Goal: Task Accomplishment & Management: Use online tool/utility

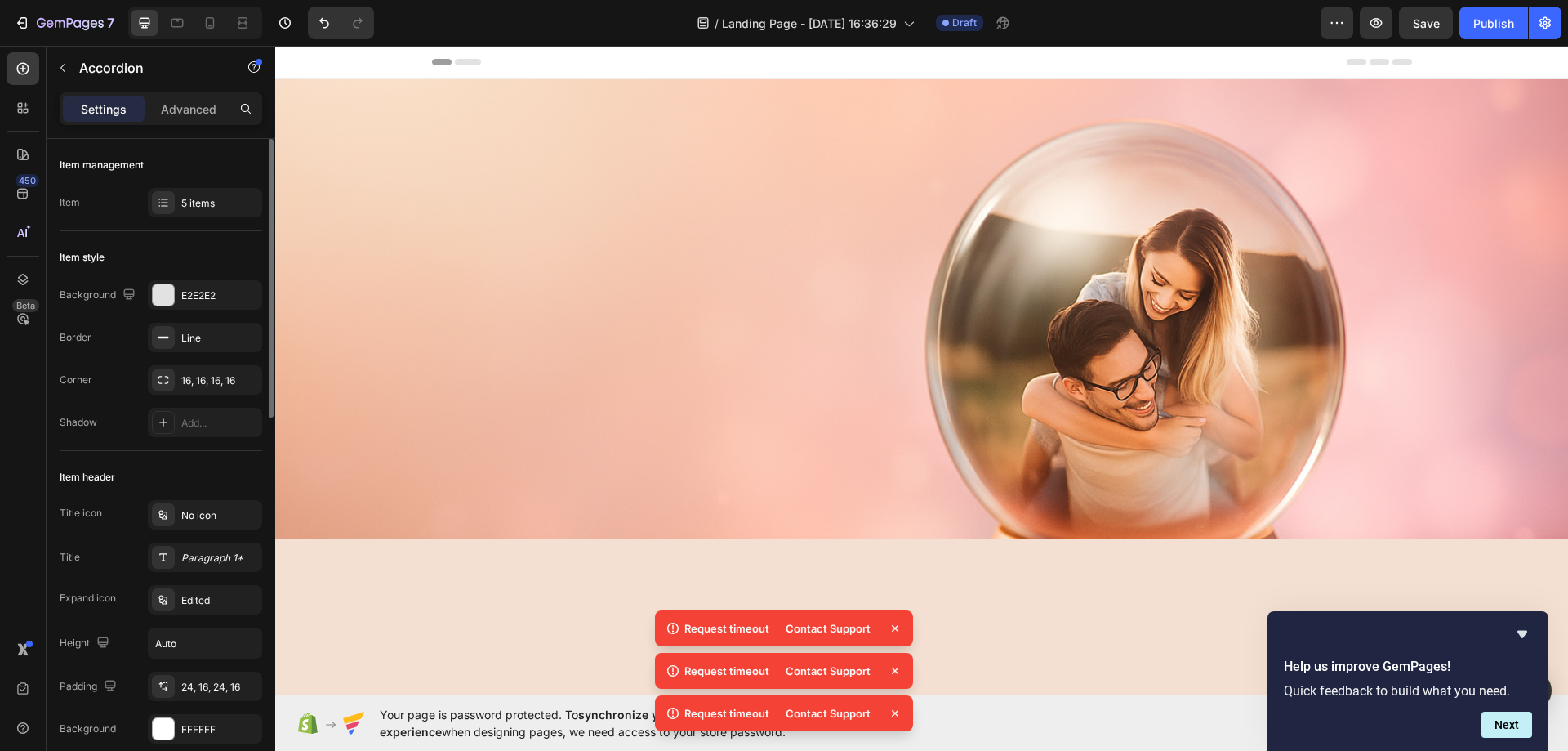
scroll to position [4085, 0]
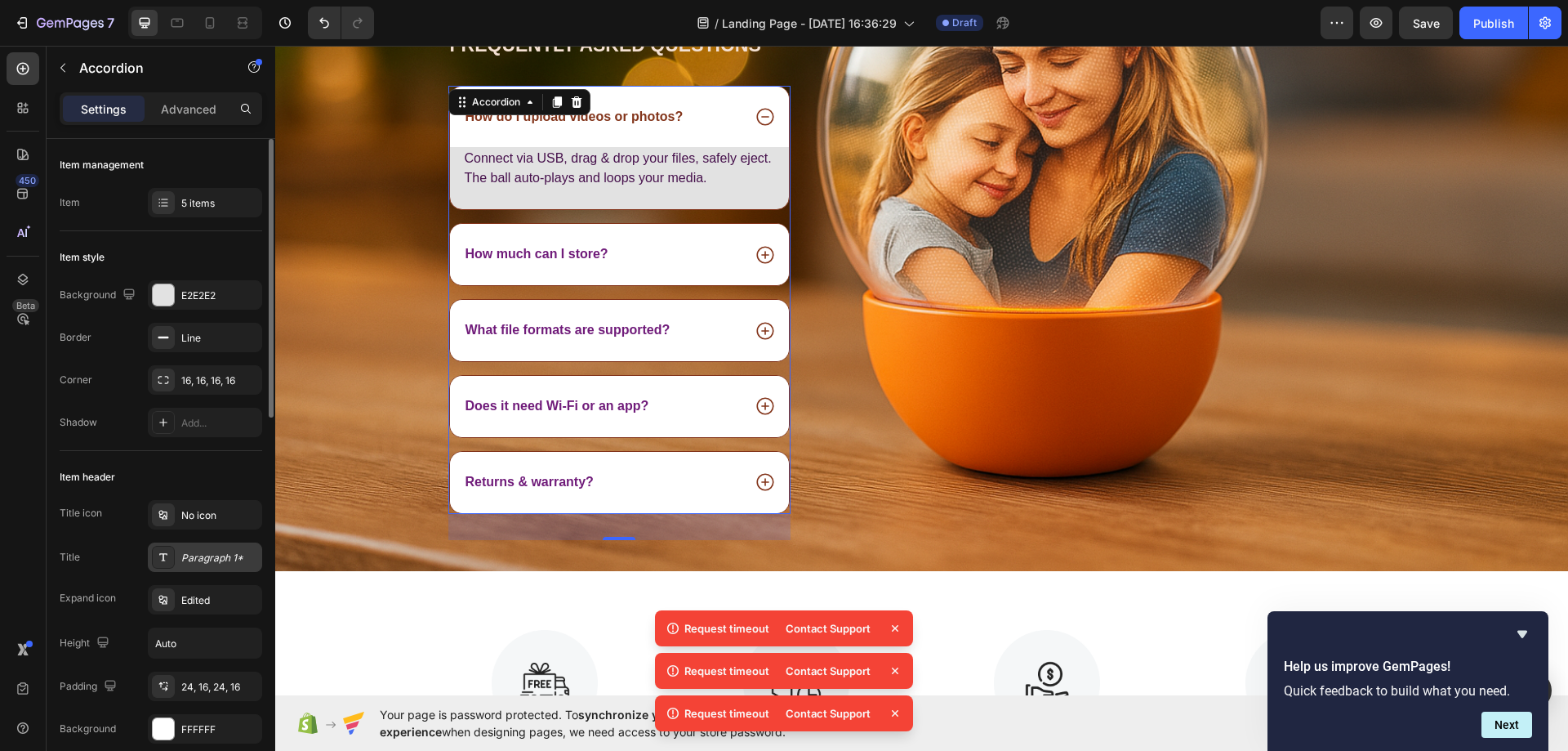
click at [195, 551] on div "Paragraph 1*" at bounding box center [220, 558] width 77 height 14
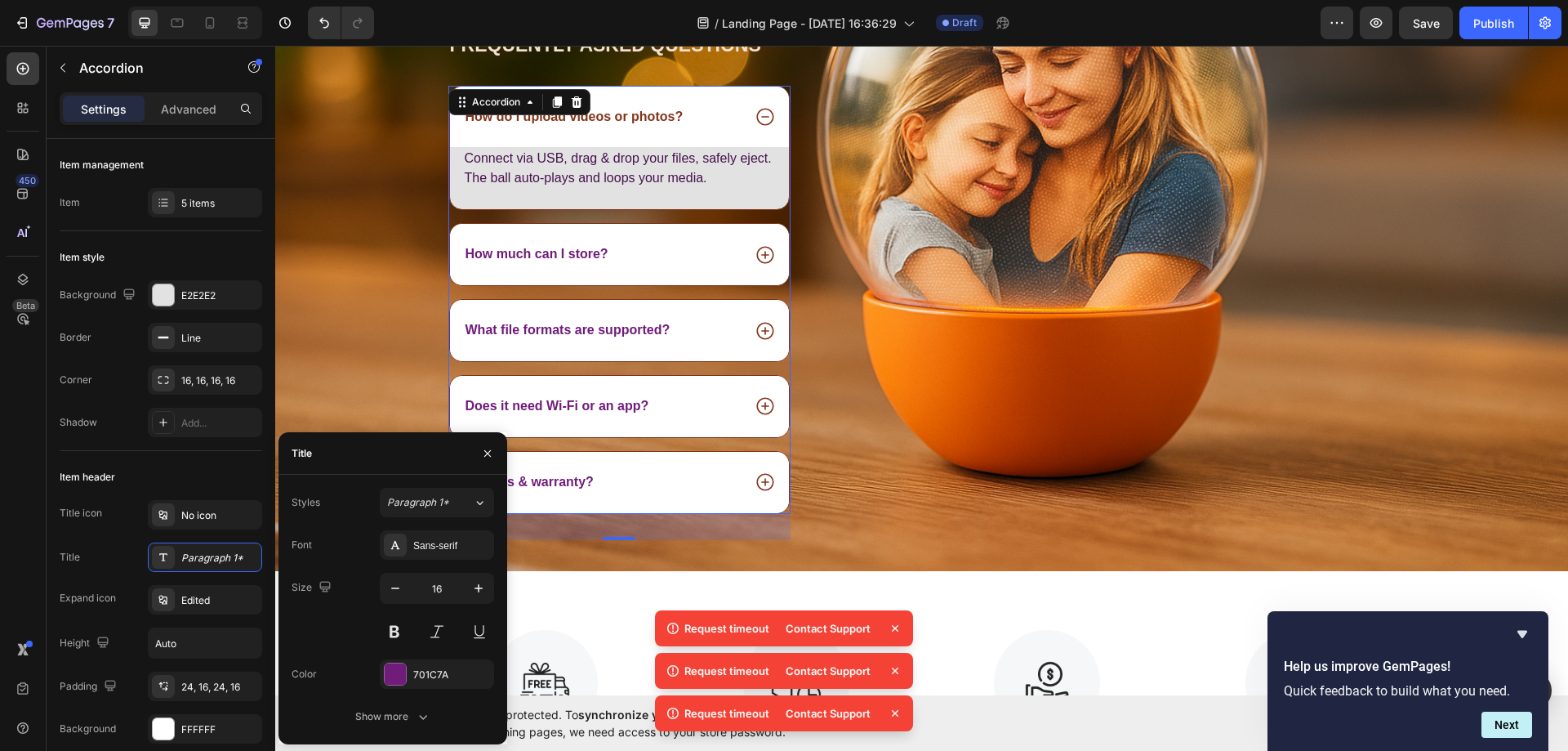
scroll to position [4168, 0]
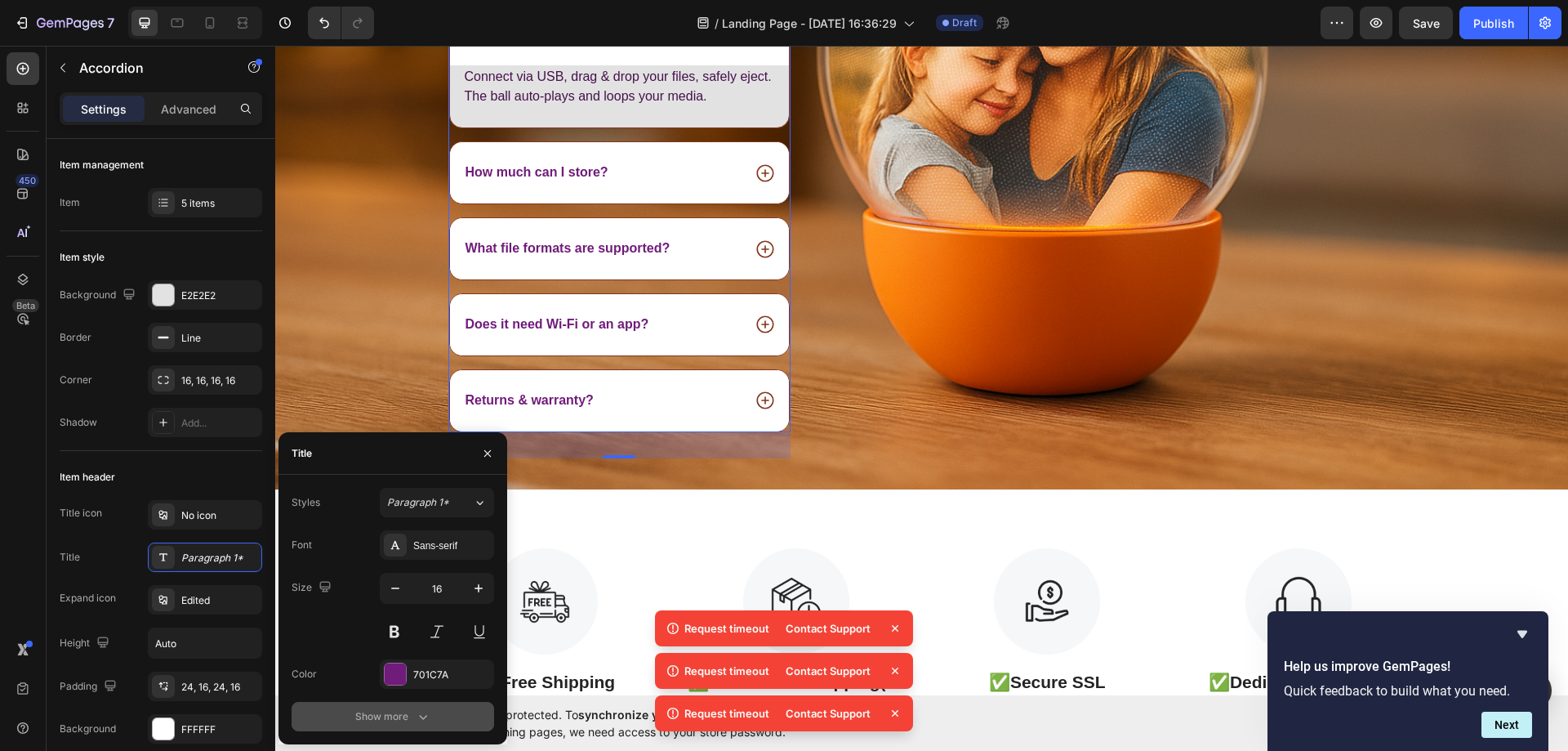
click at [365, 714] on div "Show more" at bounding box center [393, 716] width 76 height 16
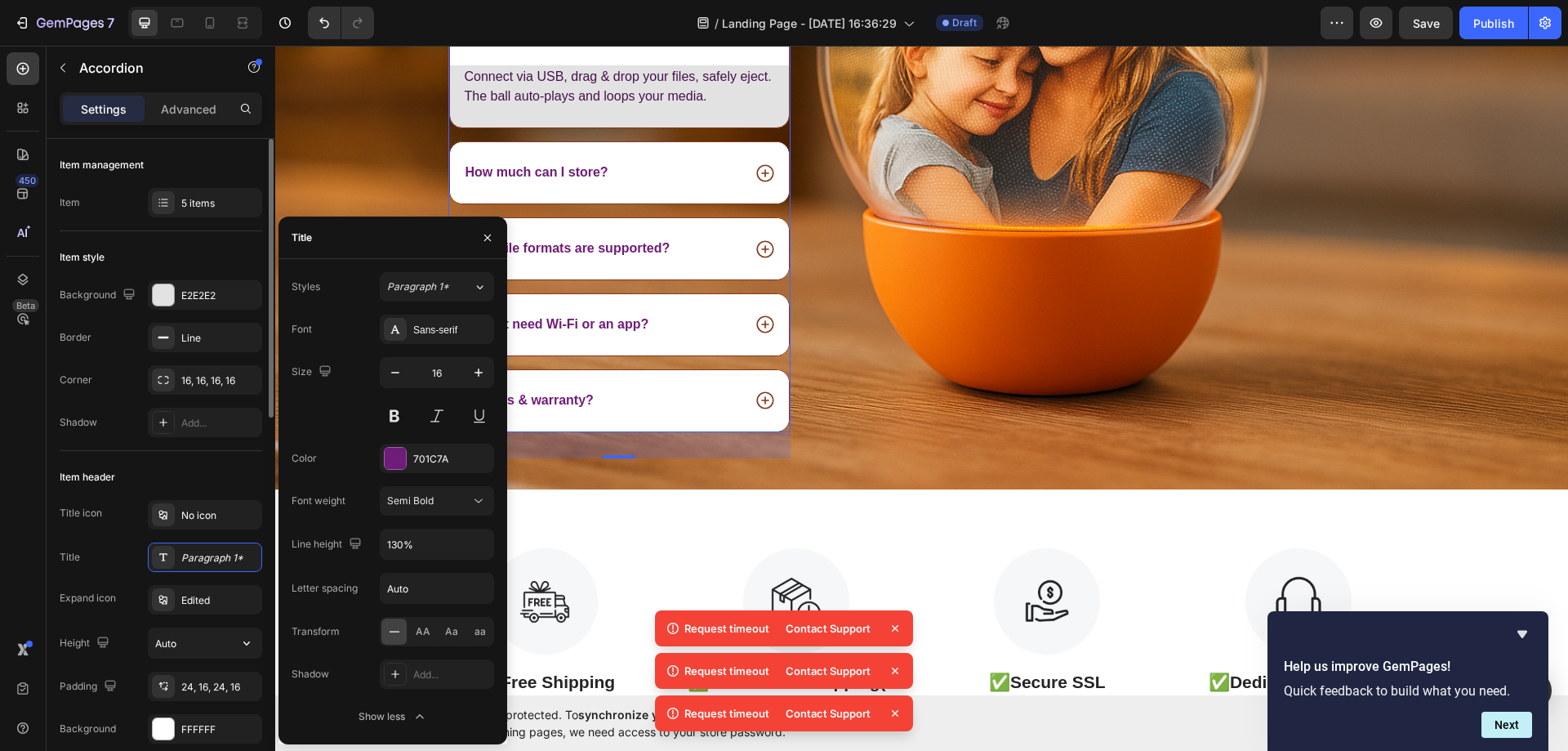
scroll to position [82, 0]
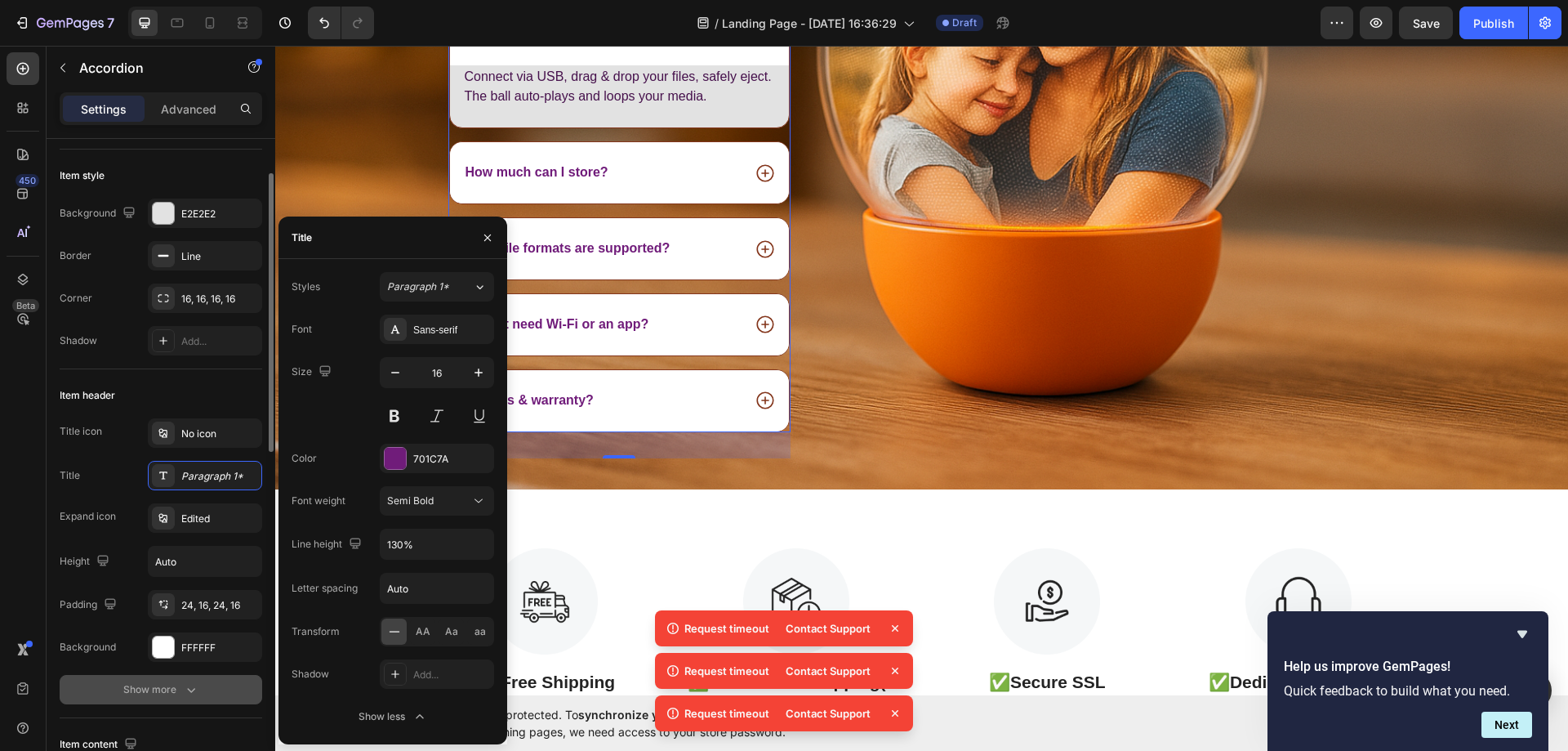
click at [176, 686] on div "Show more" at bounding box center [161, 689] width 76 height 16
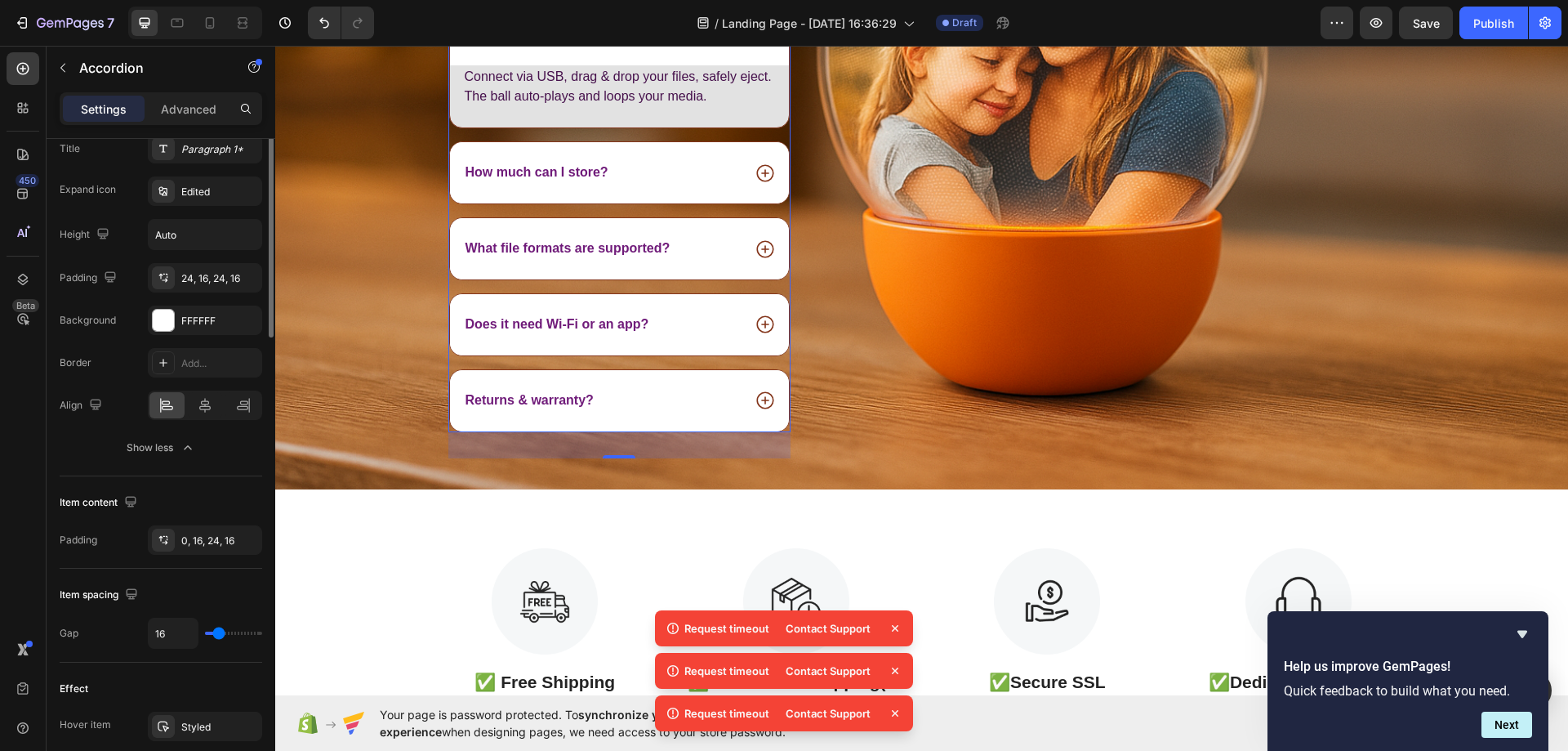
scroll to position [246, 0]
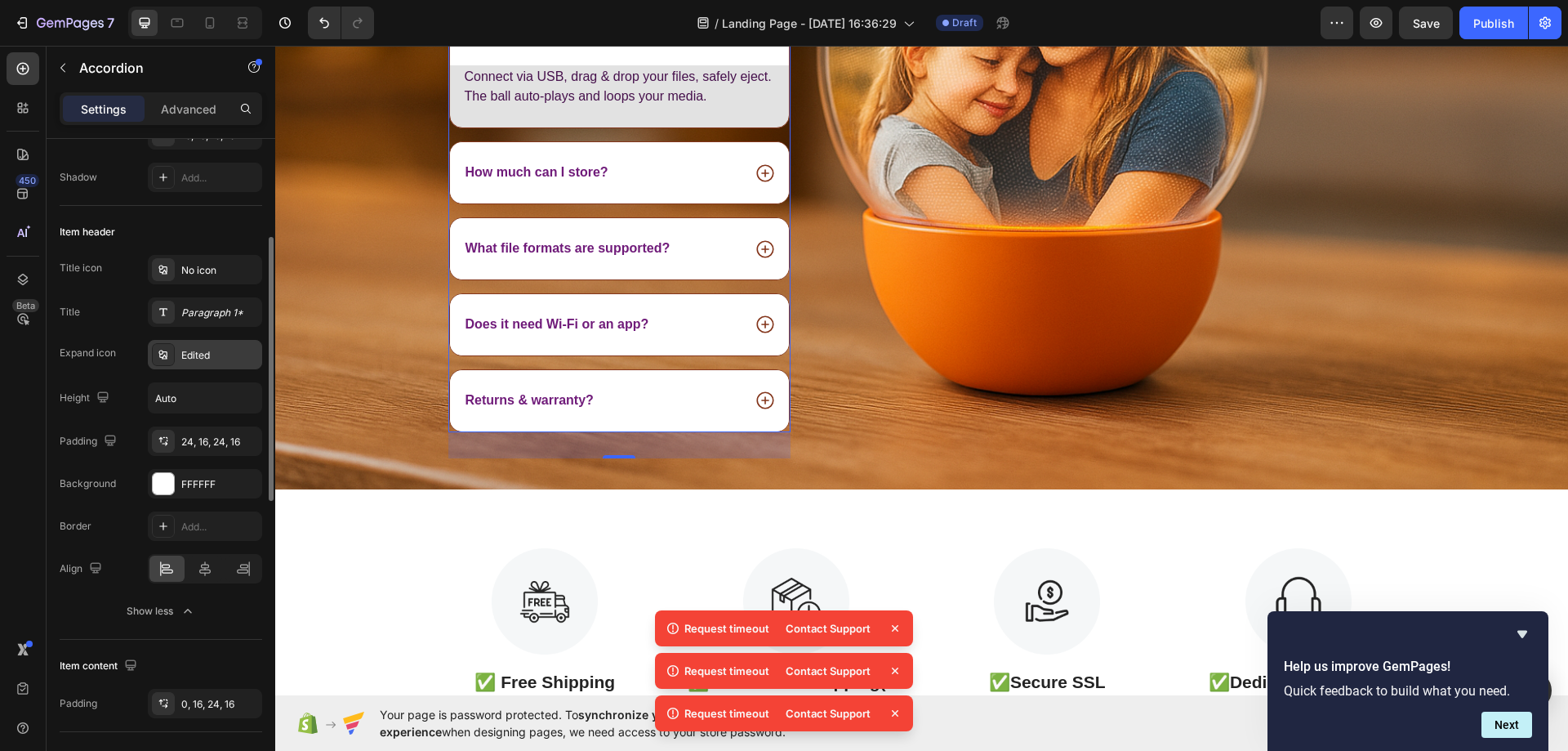
click at [211, 361] on div "Edited" at bounding box center [220, 355] width 77 height 14
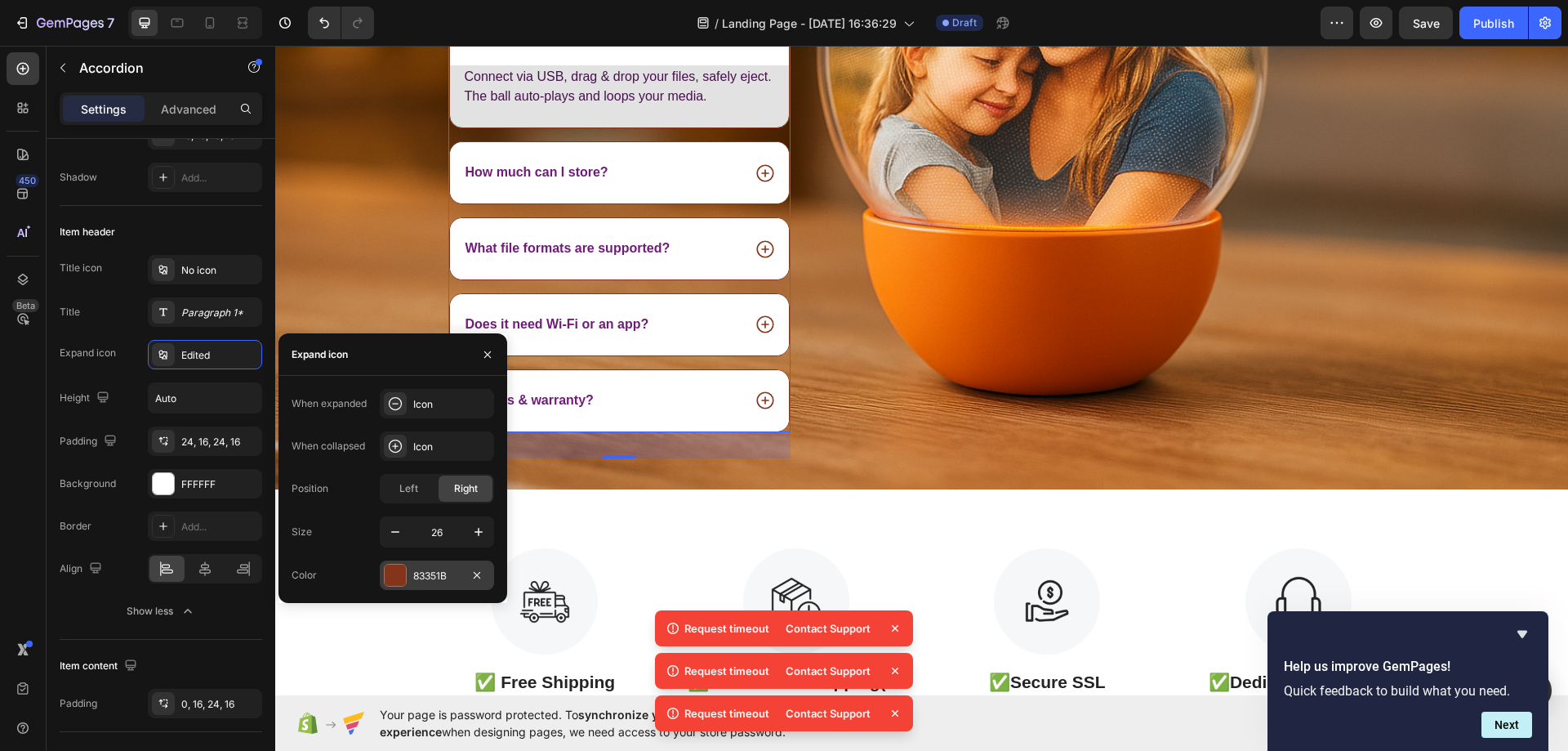
click at [396, 564] on div at bounding box center [395, 575] width 21 height 21
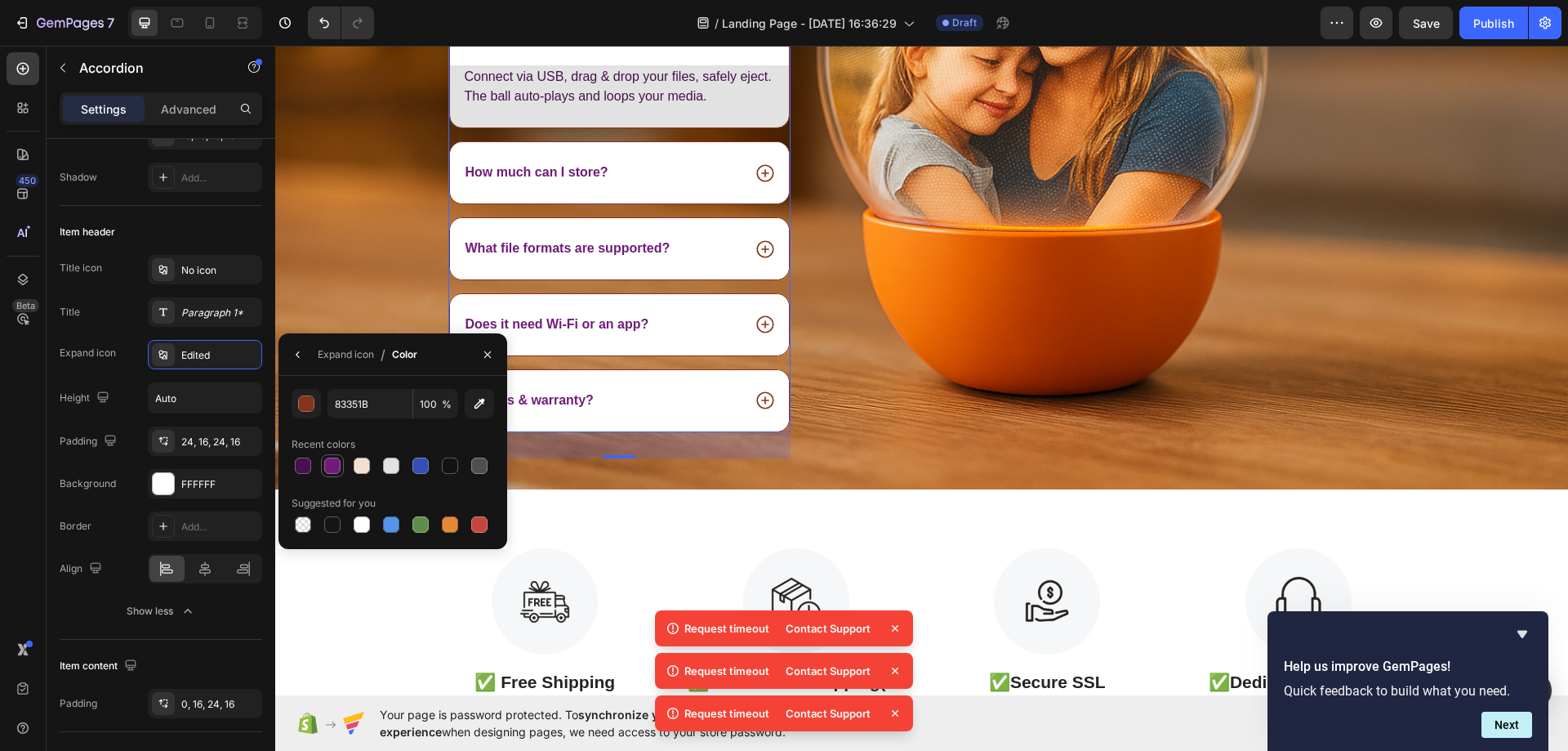
click at [332, 463] on div at bounding box center [332, 465] width 16 height 16
type input "701C7A"
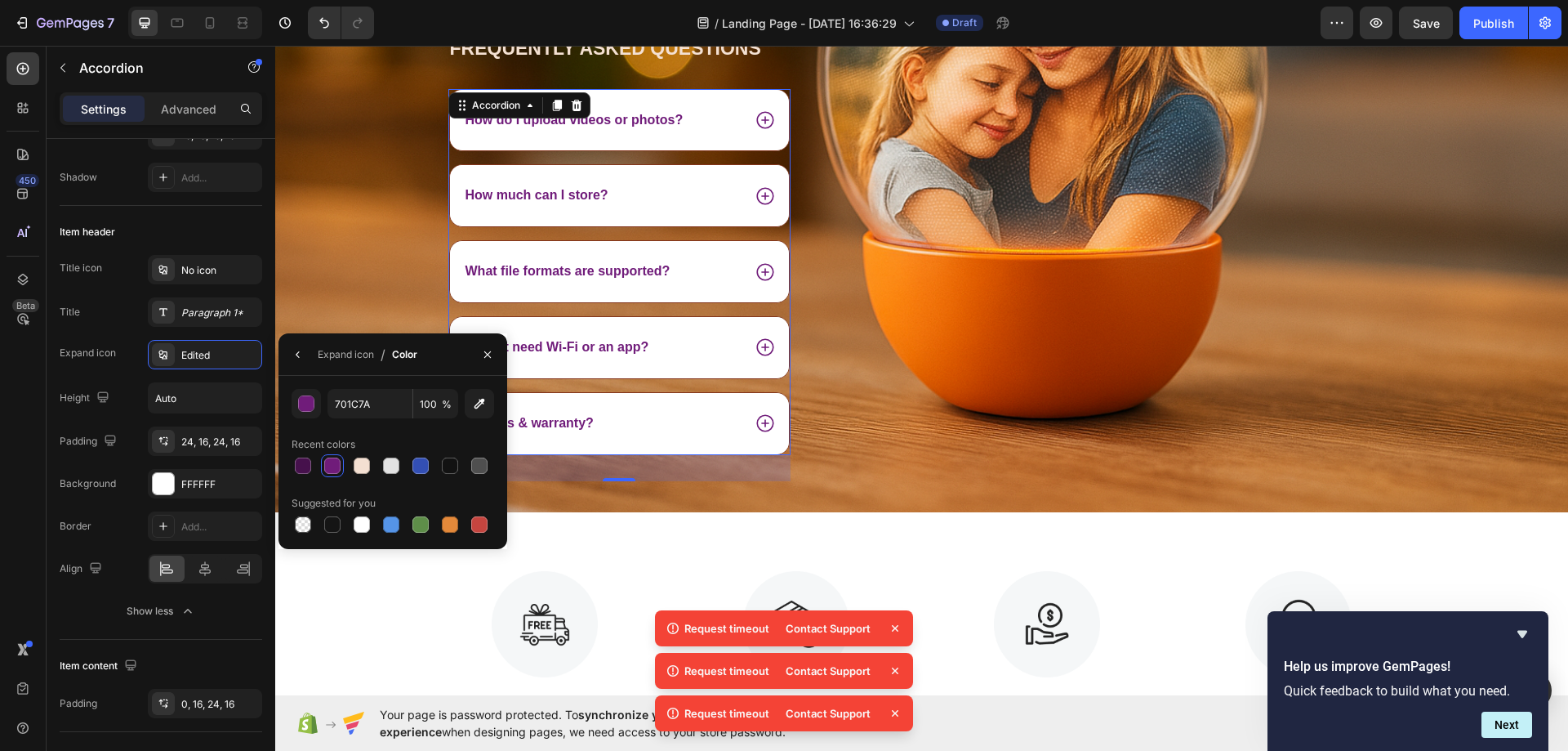
scroll to position [3922, 0]
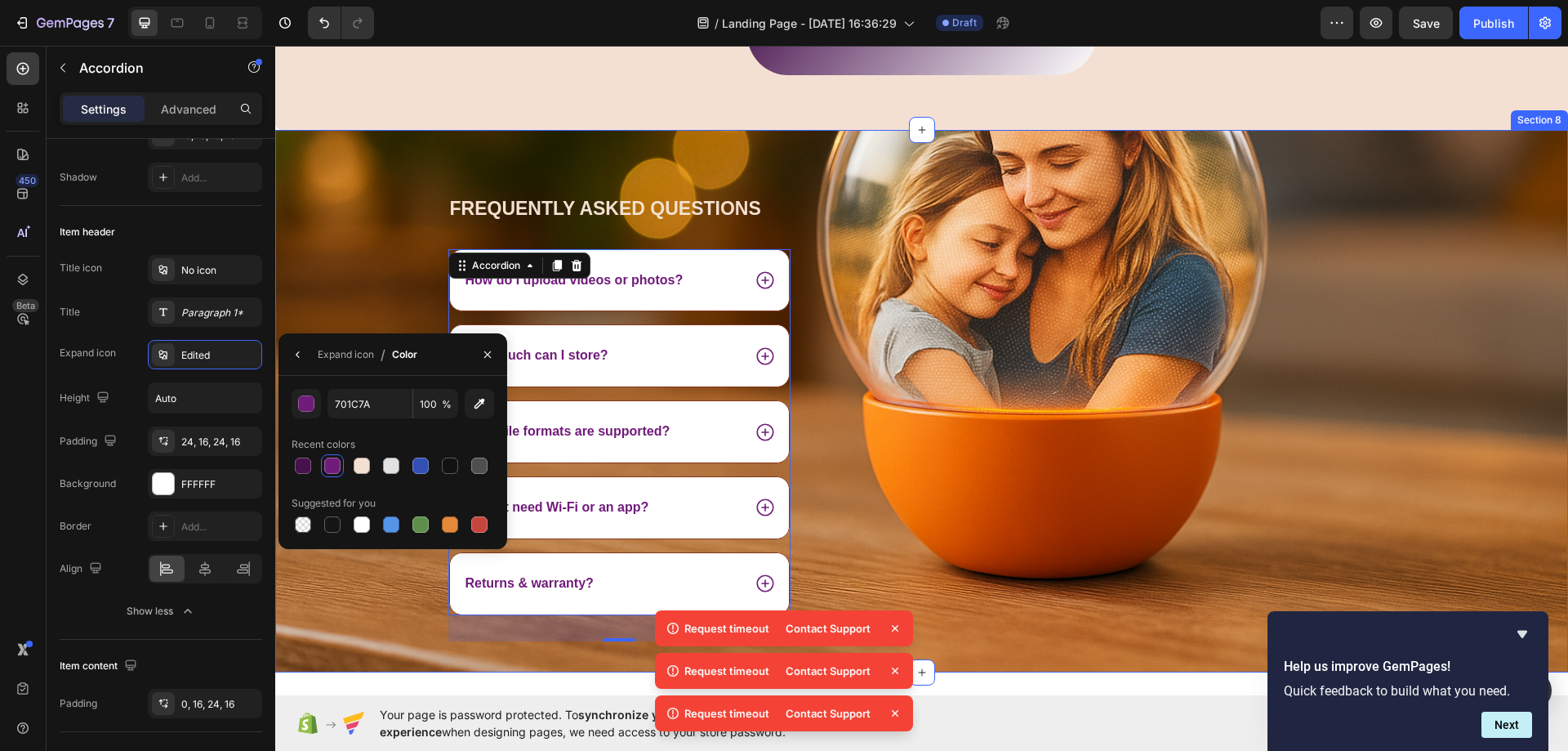
click at [325, 274] on div "Frequently asked questions Heading How do I upload videos or photos? How much c…" at bounding box center [921, 434] width 1293 height 477
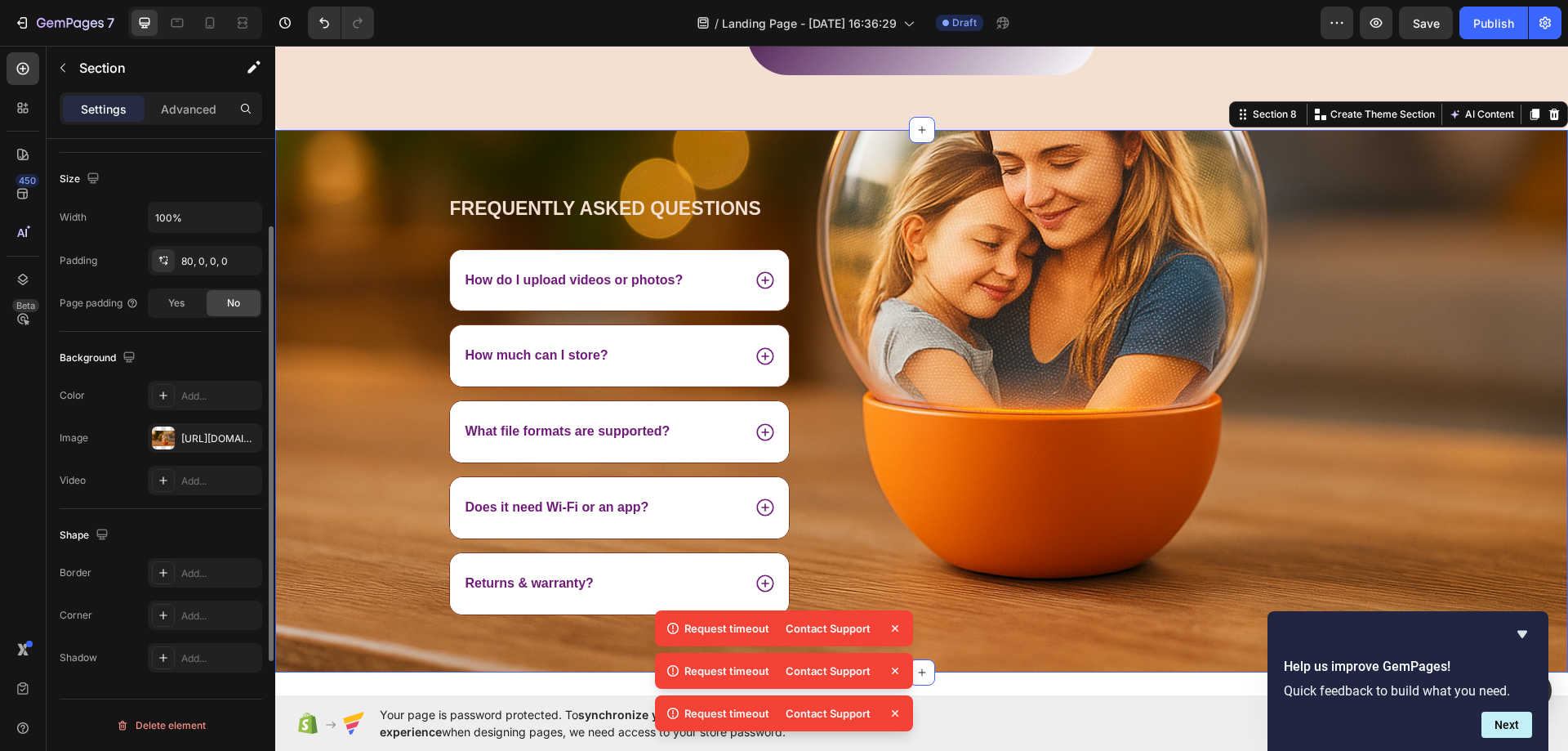
scroll to position [0, 0]
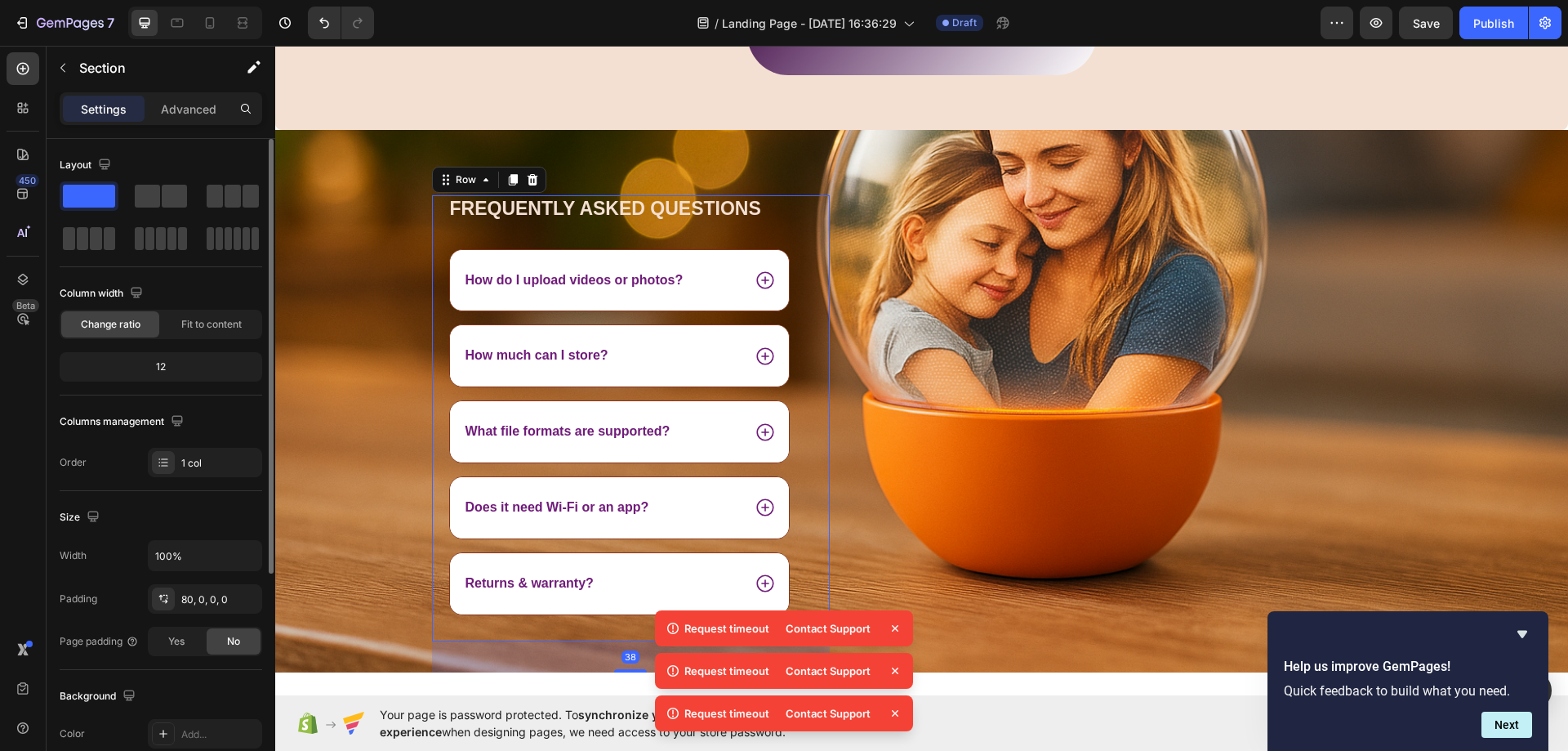
click at [438, 306] on div "Frequently asked questions Heading How do I upload videos or photos? How much c…" at bounding box center [631, 419] width 399 height 446
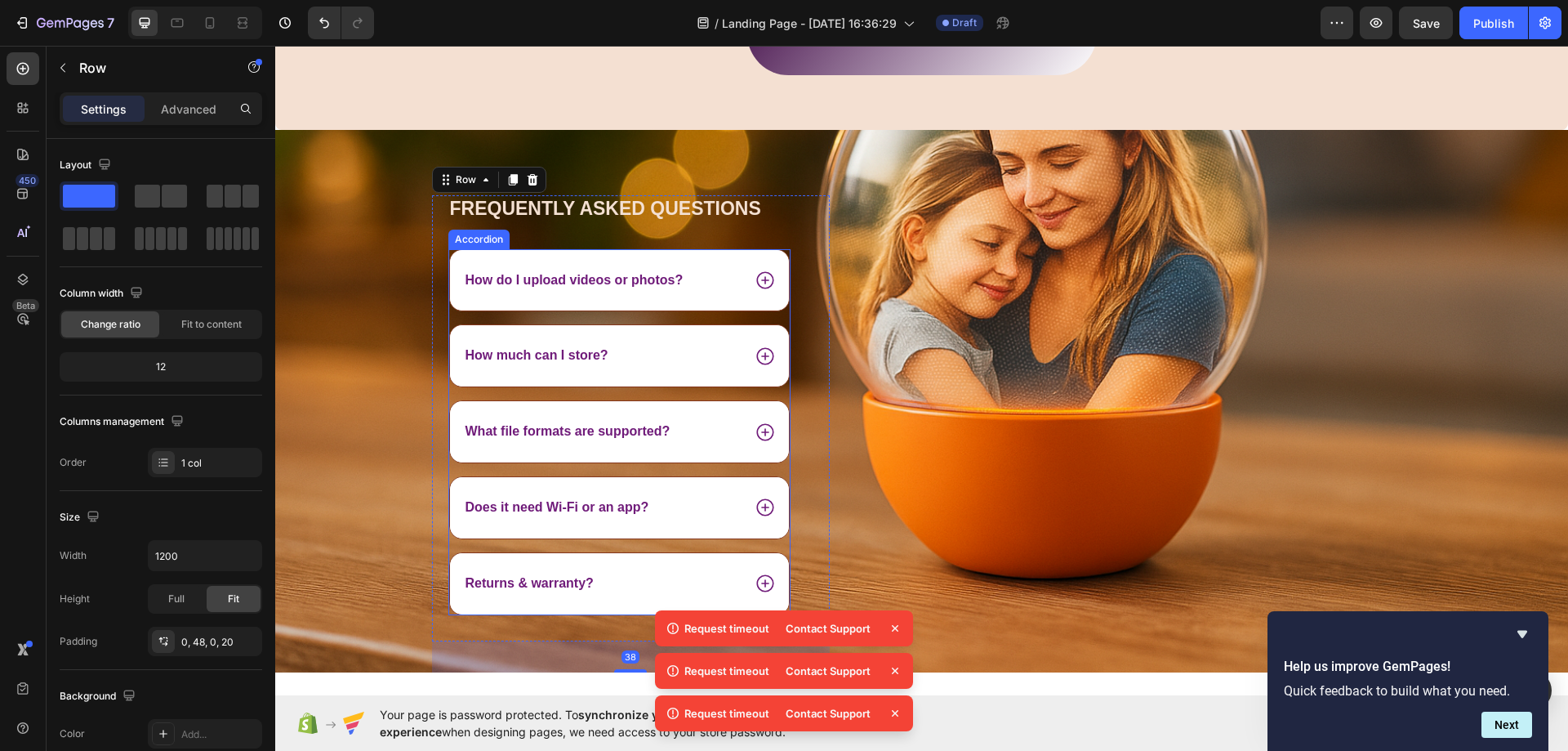
click at [454, 311] on div "How do I upload videos or photos?" at bounding box center [619, 280] width 341 height 63
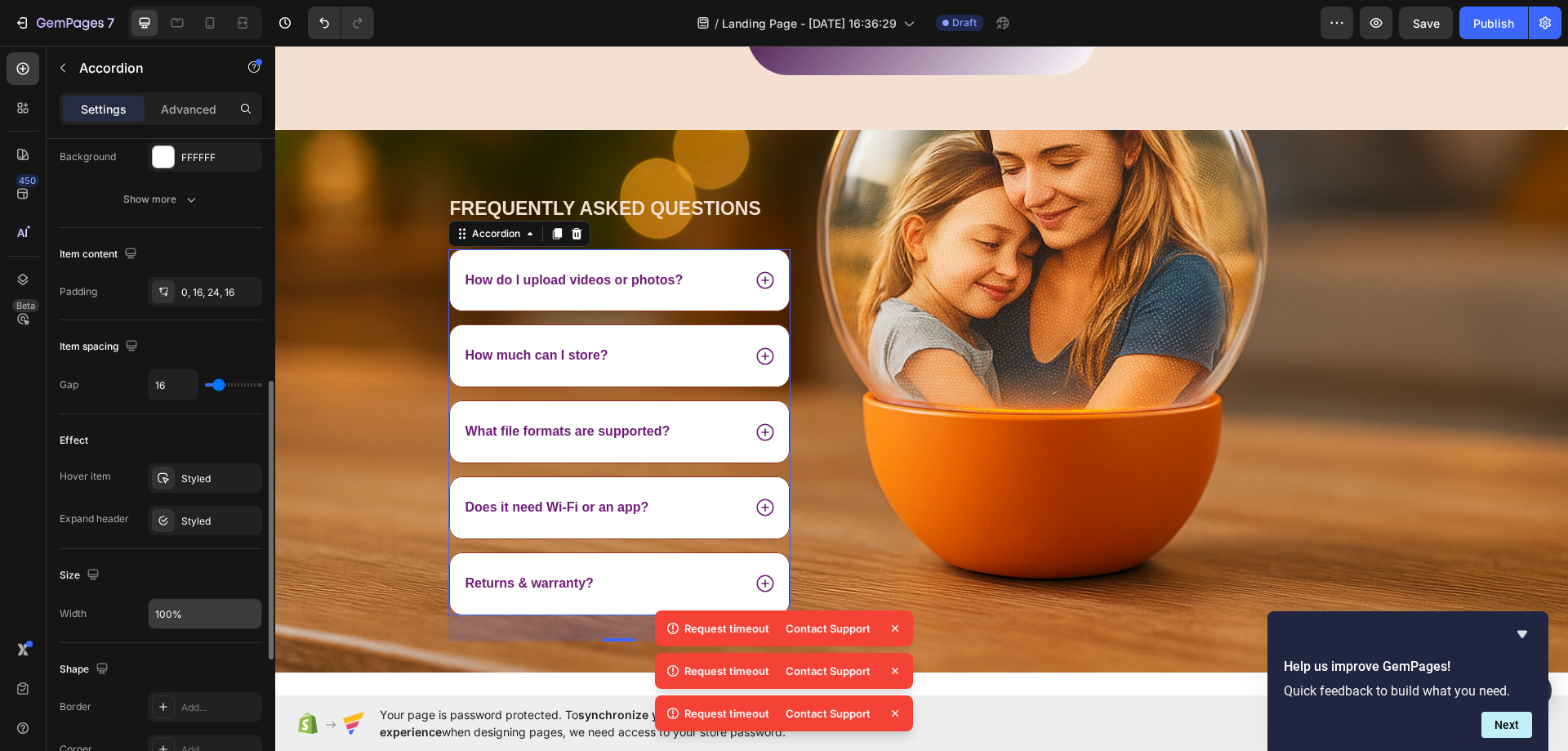
scroll to position [736, 0]
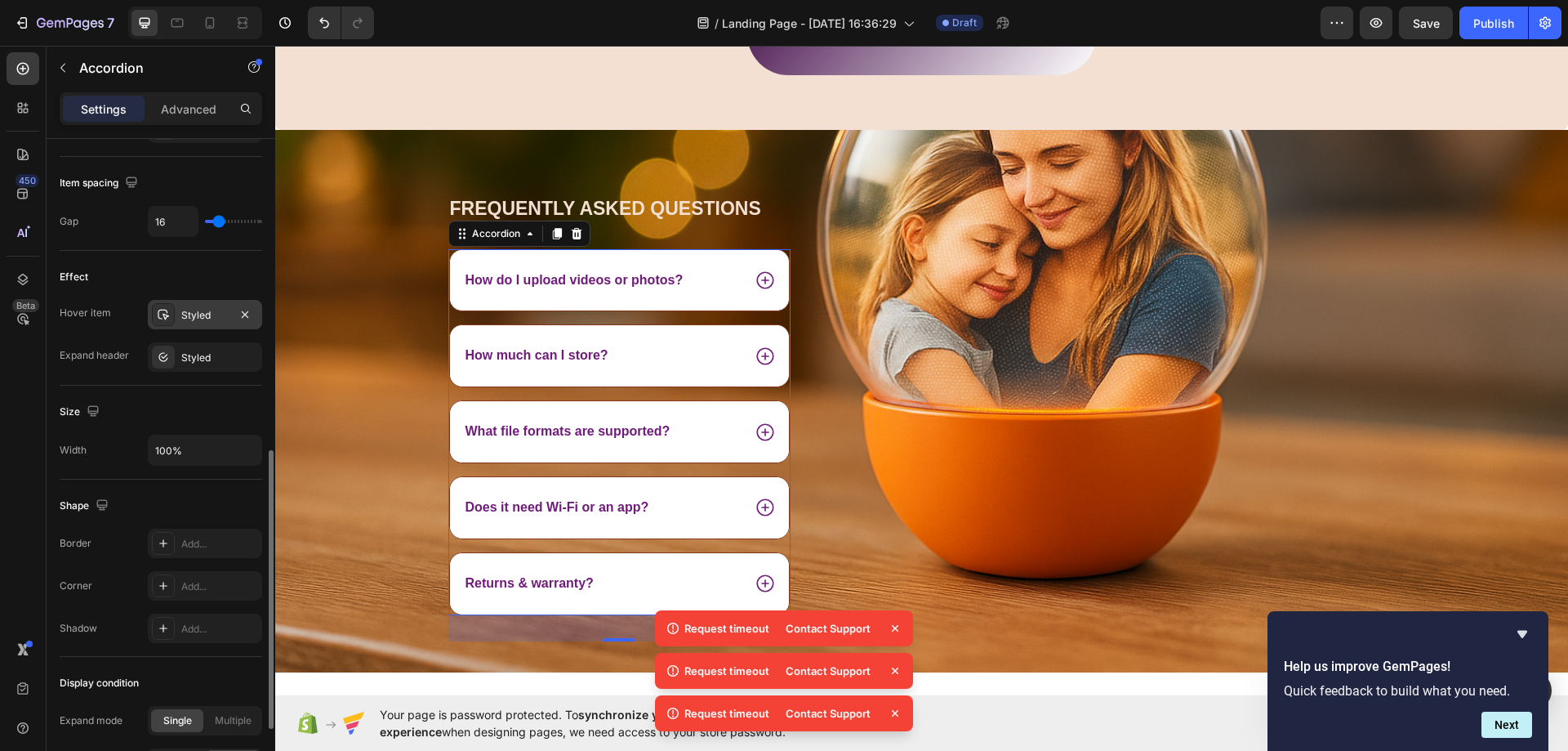
click at [192, 313] on div "Styled" at bounding box center [204, 315] width 47 height 14
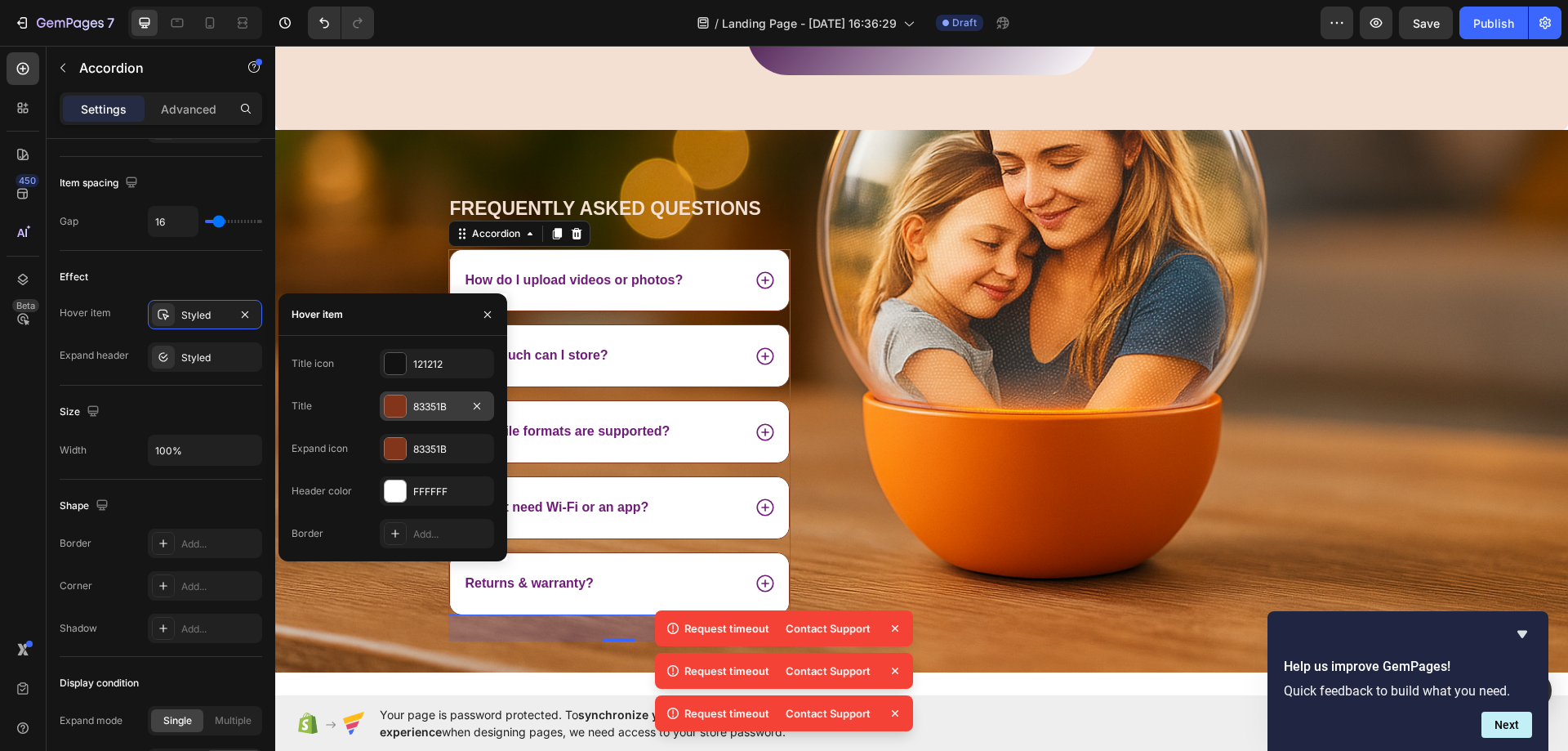
click at [401, 403] on div at bounding box center [395, 406] width 21 height 21
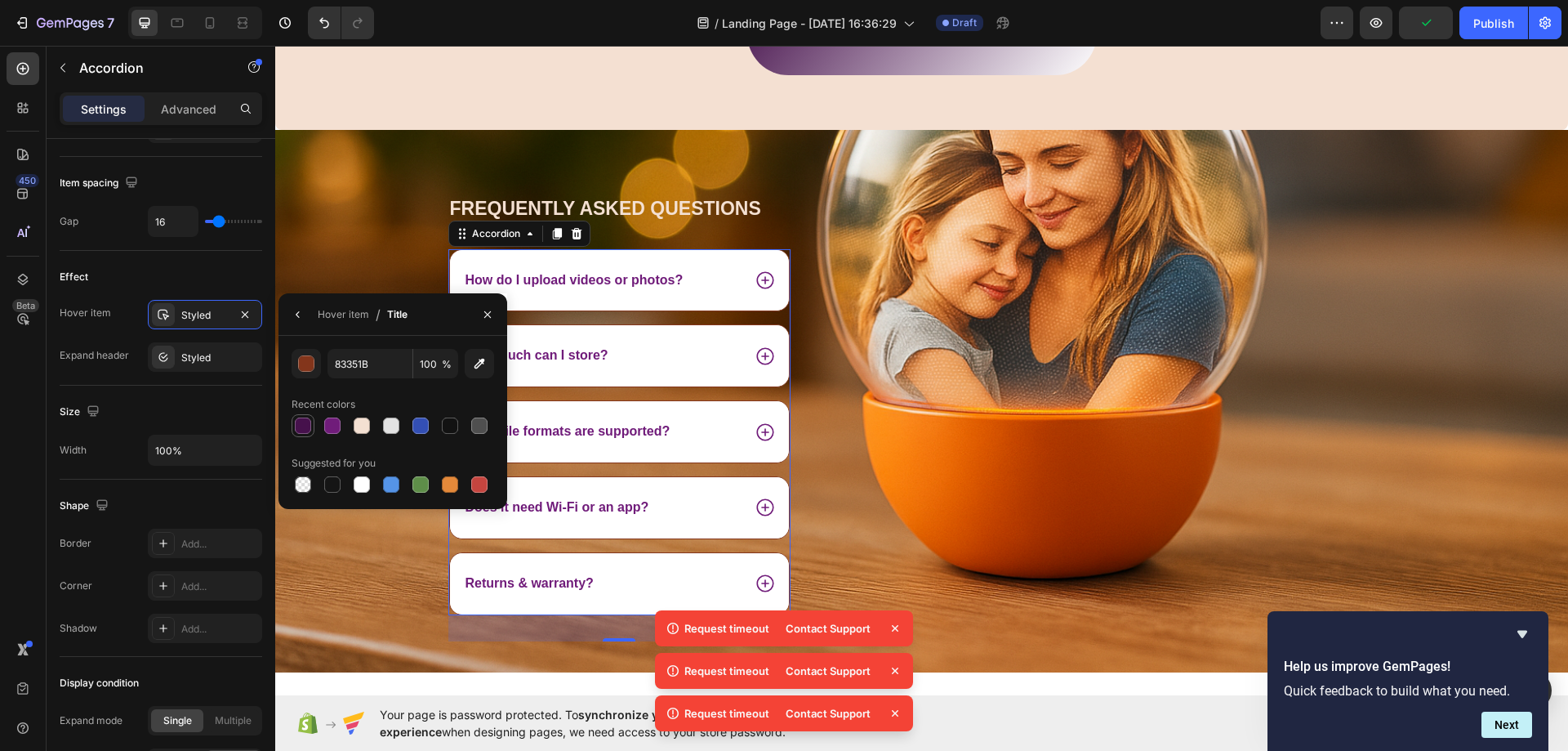
click at [303, 428] on div at bounding box center [303, 426] width 16 height 16
type input "46114C"
click at [301, 309] on icon "button" at bounding box center [298, 314] width 13 height 13
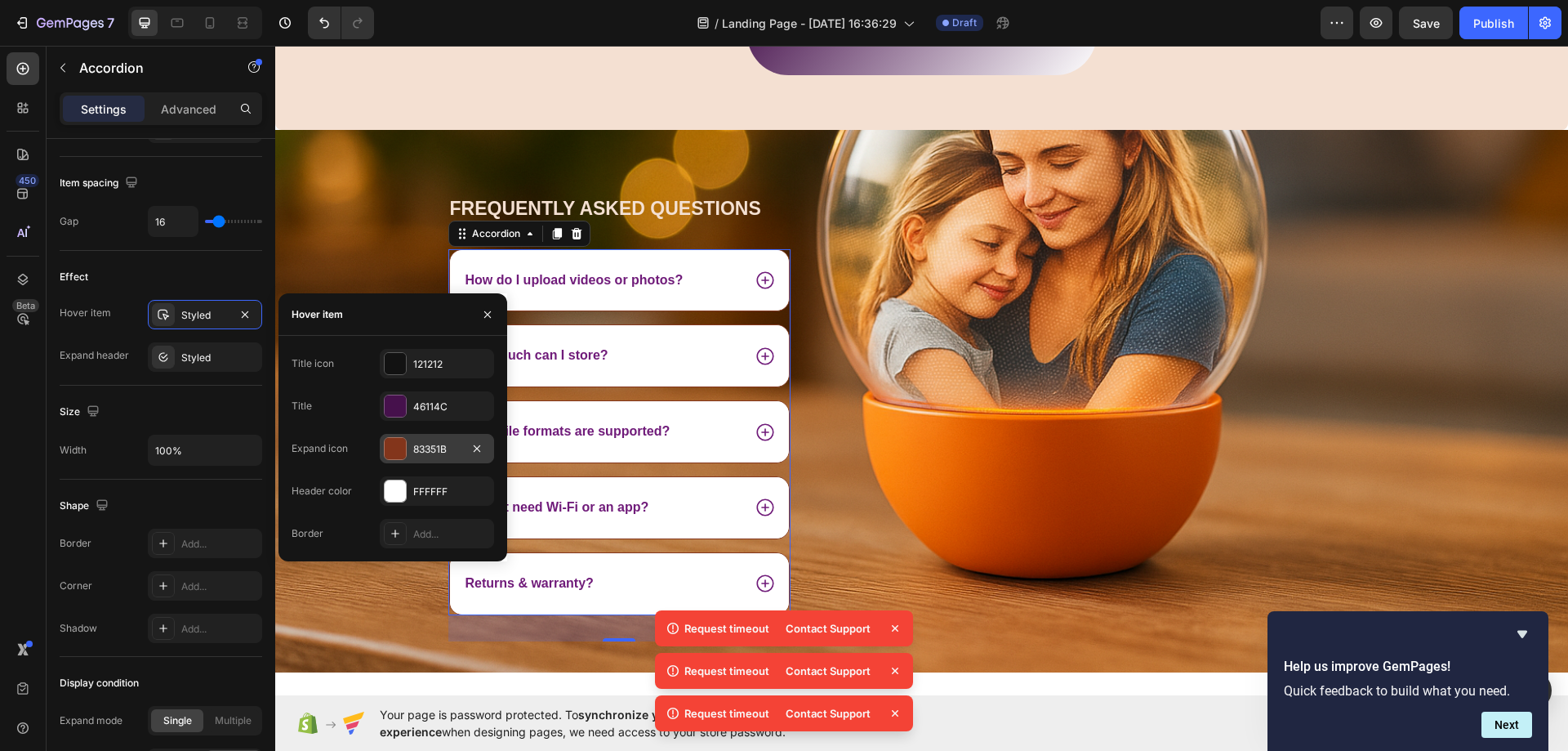
click at [435, 454] on div "83351B" at bounding box center [436, 449] width 47 height 14
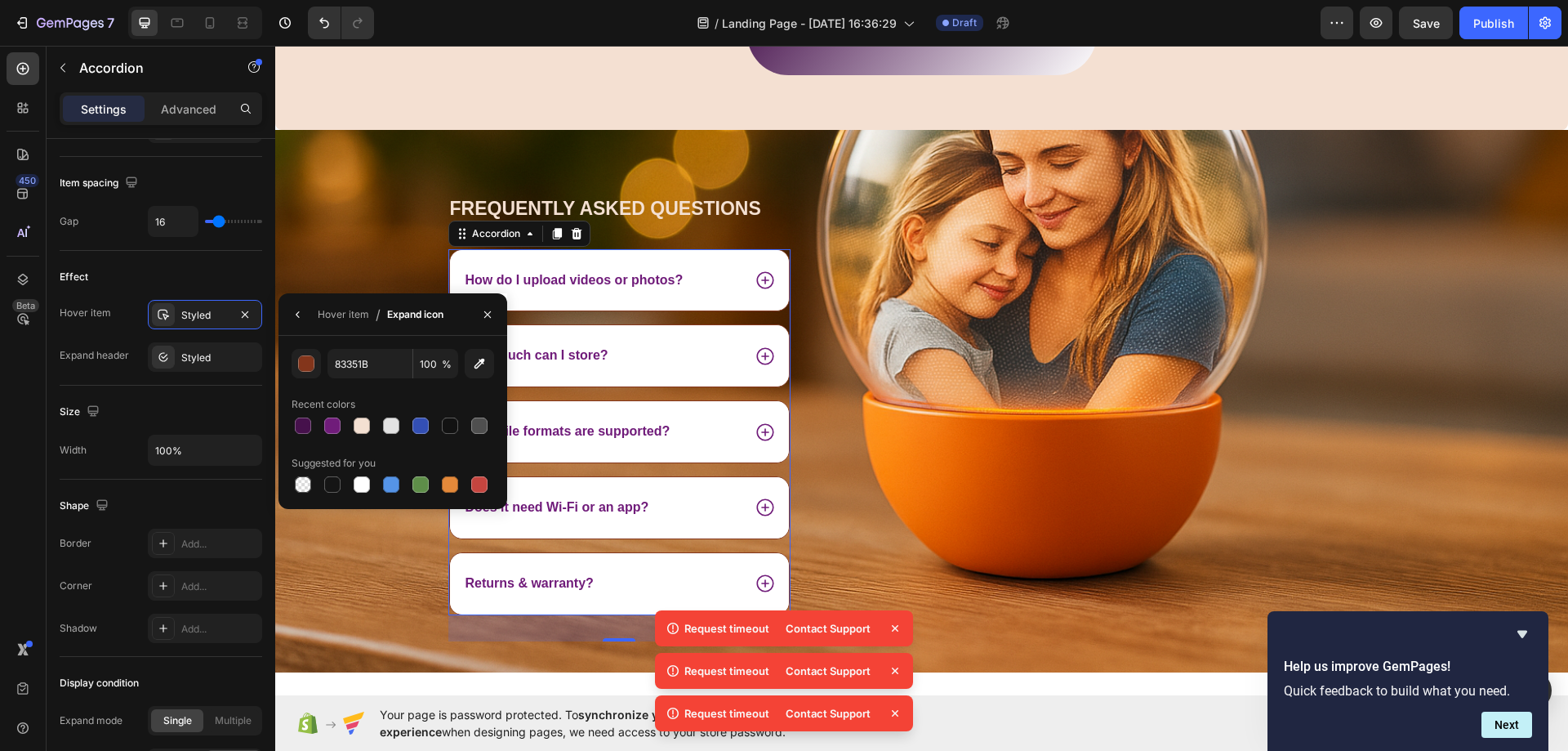
drag, startPoint x: 304, startPoint y: 422, endPoint x: 318, endPoint y: 404, distance: 22.8
click at [305, 421] on div at bounding box center [303, 426] width 16 height 16
type input "46114C"
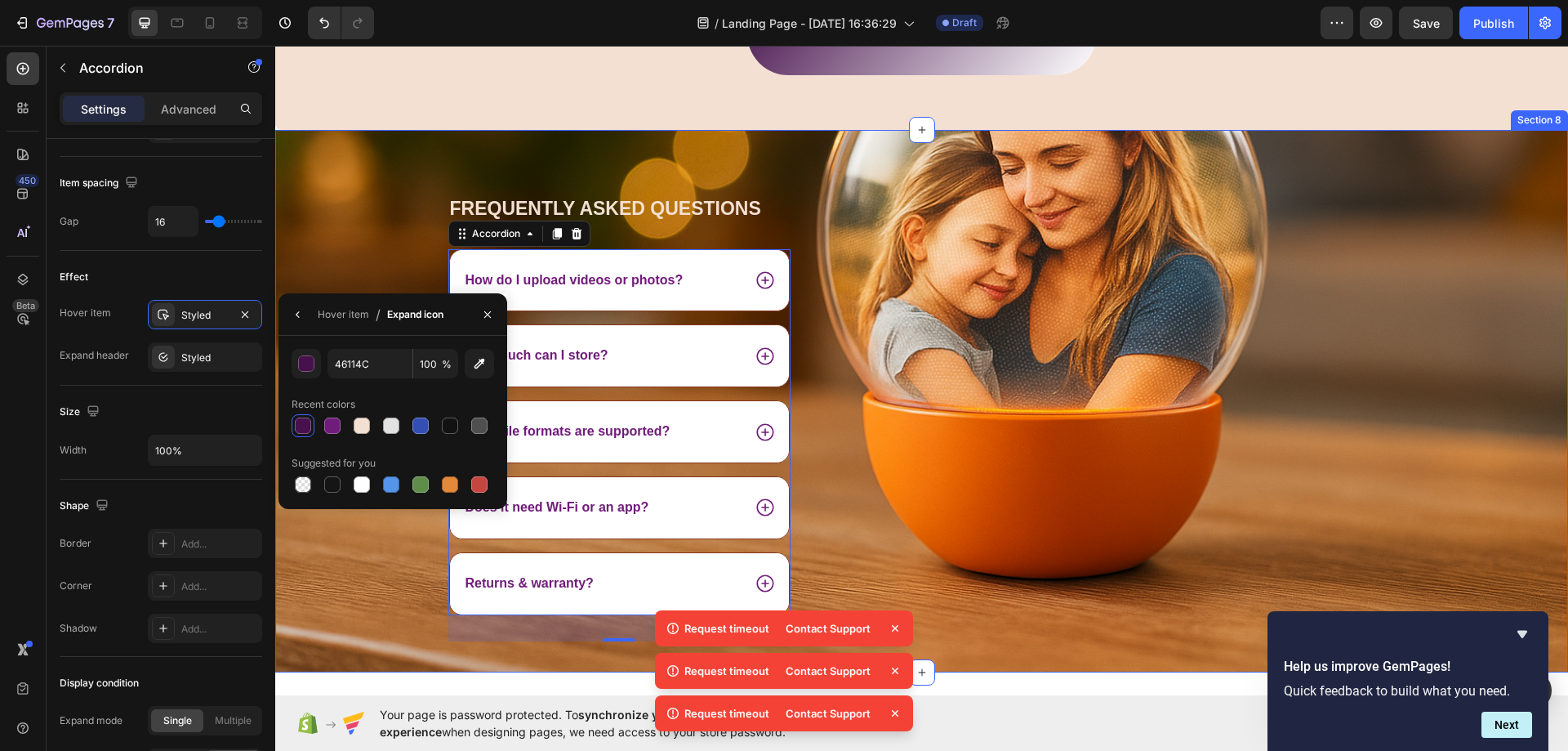
click at [365, 245] on div "Frequently asked questions Heading How do I upload videos or photos? How much c…" at bounding box center [921, 434] width 1293 height 477
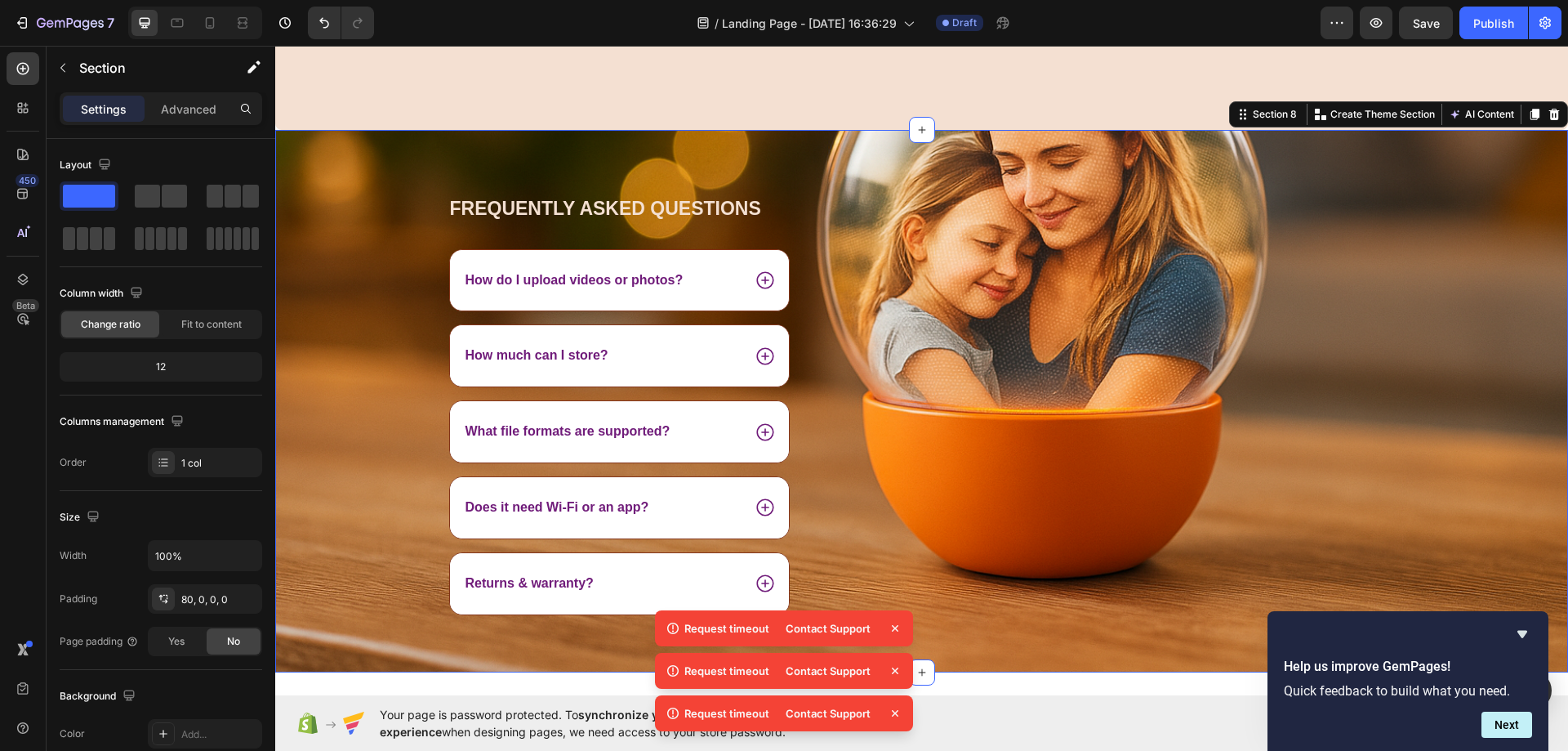
scroll to position [4331, 0]
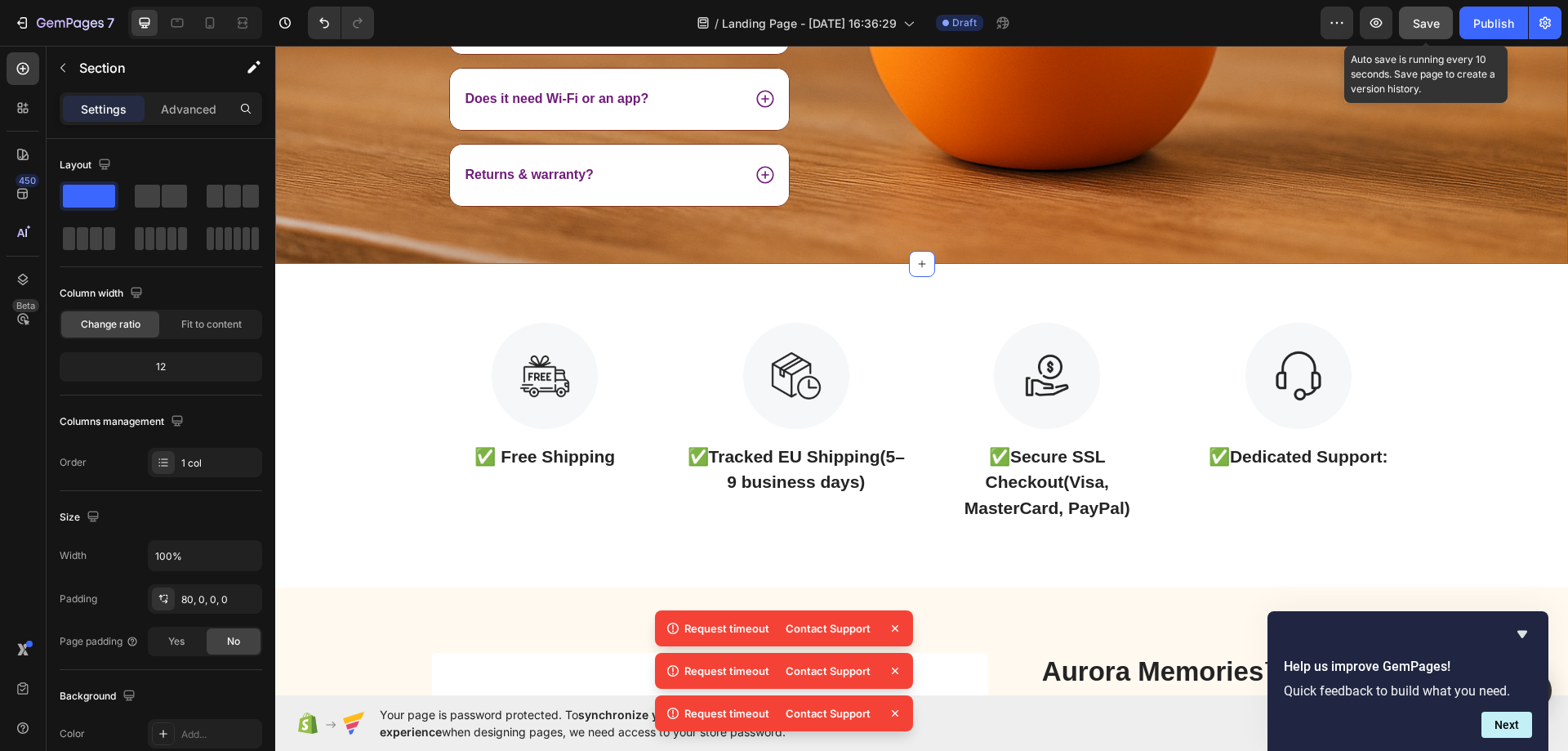
click at [1448, 26] on button "Save" at bounding box center [1426, 22] width 54 height 33
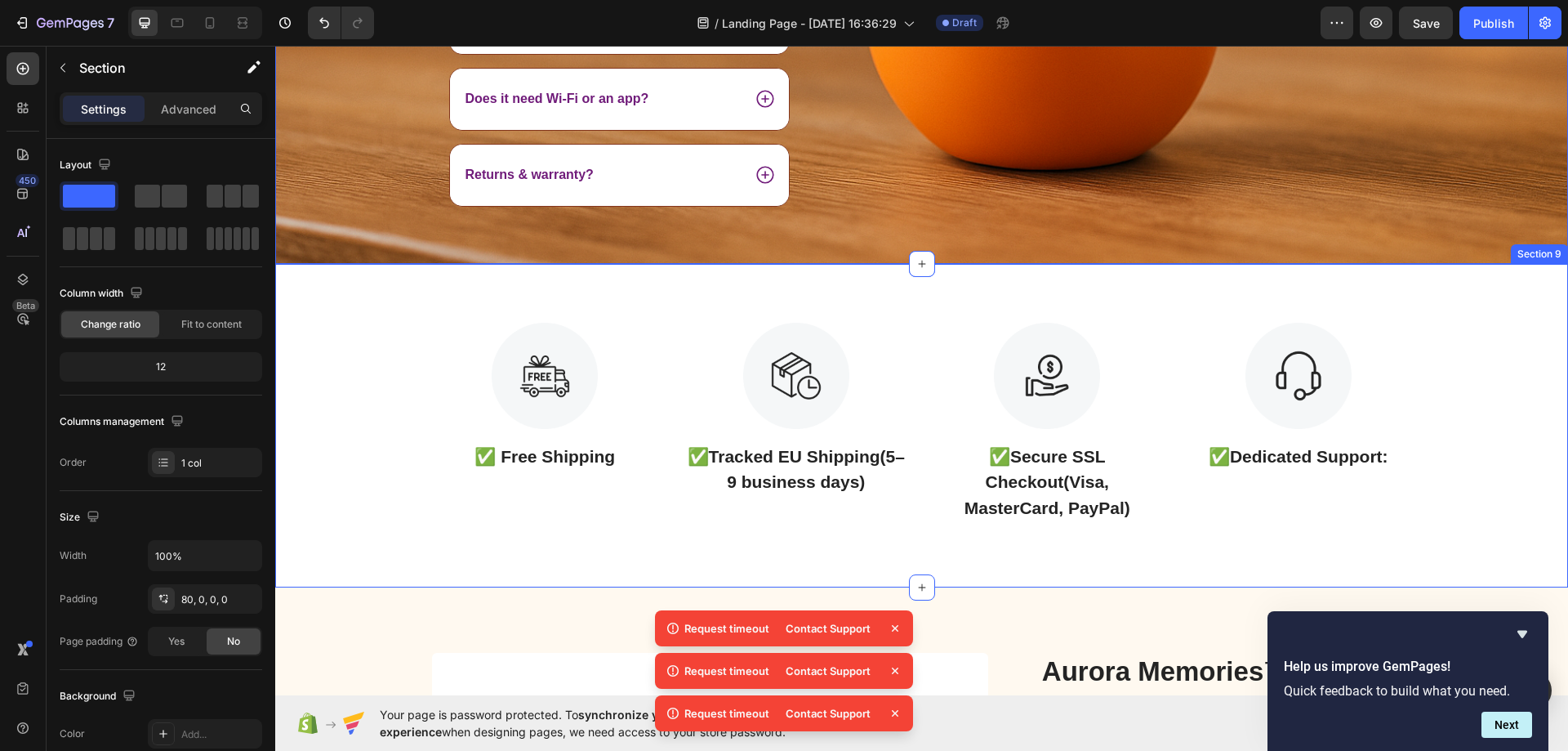
click at [396, 362] on div "Image ✅ Free Shipping Text Block Image ✅ Tracked EU Shipping (5–9 business days…" at bounding box center [921, 426] width 1268 height 207
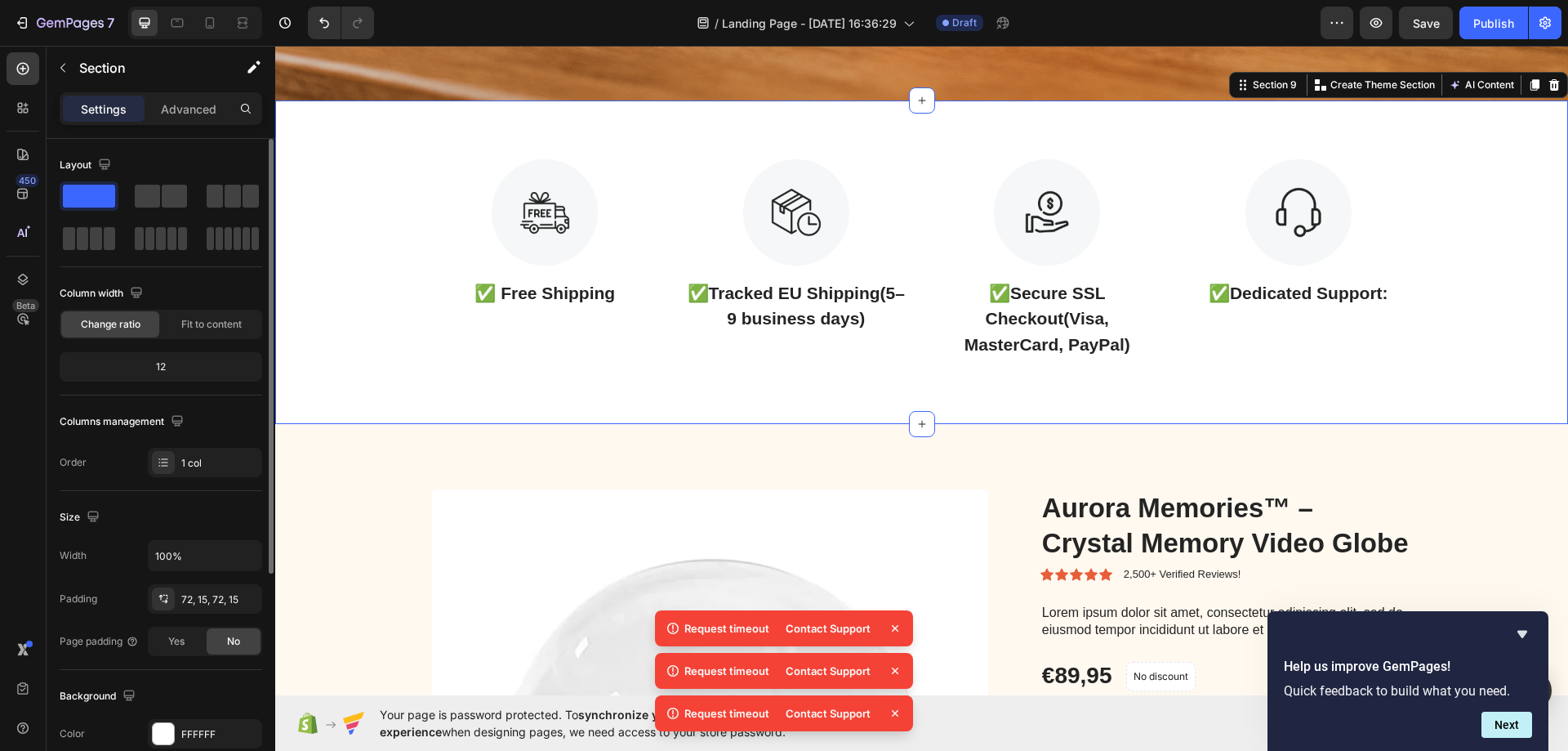
scroll to position [163, 0]
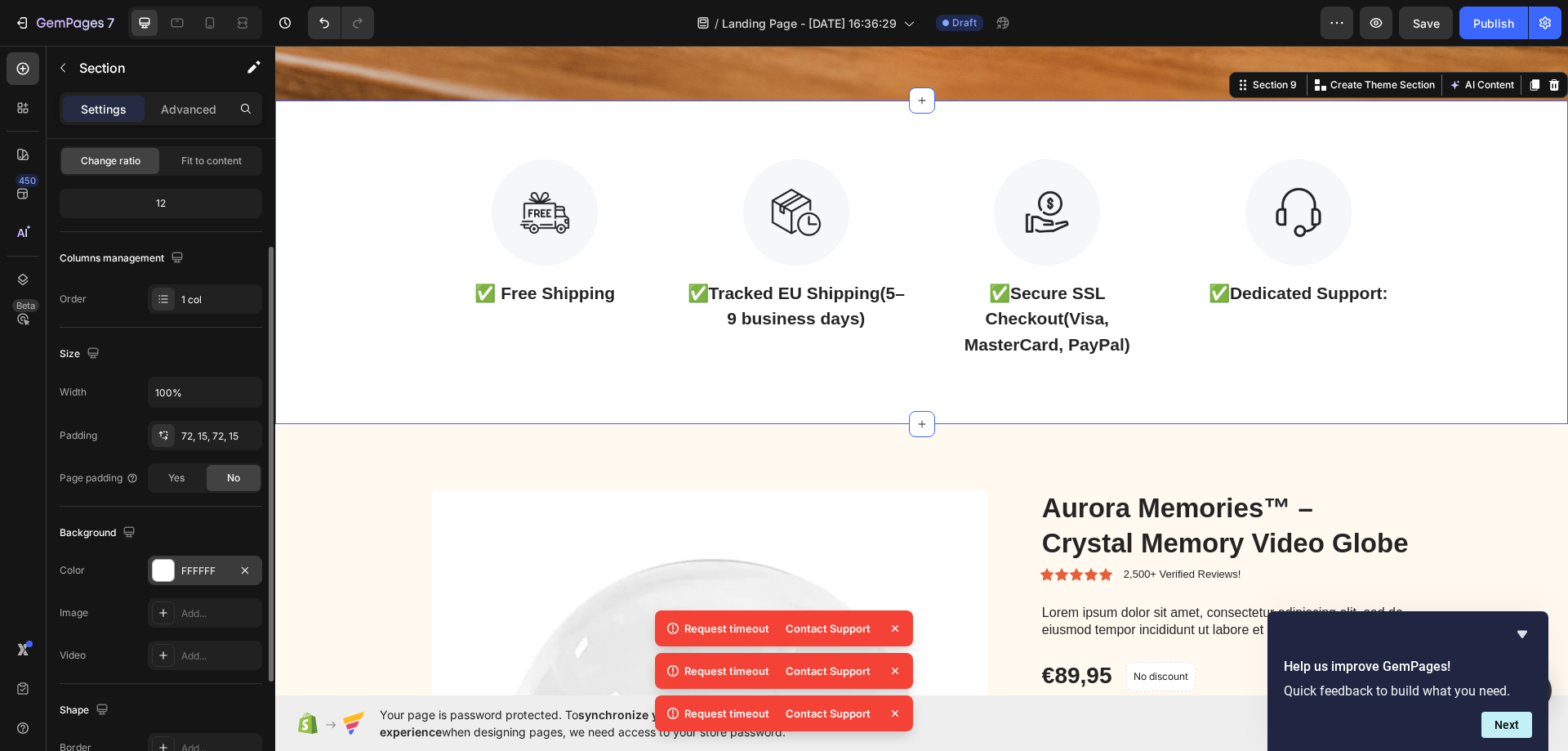
click at [186, 566] on div "FFFFFF" at bounding box center [204, 571] width 47 height 14
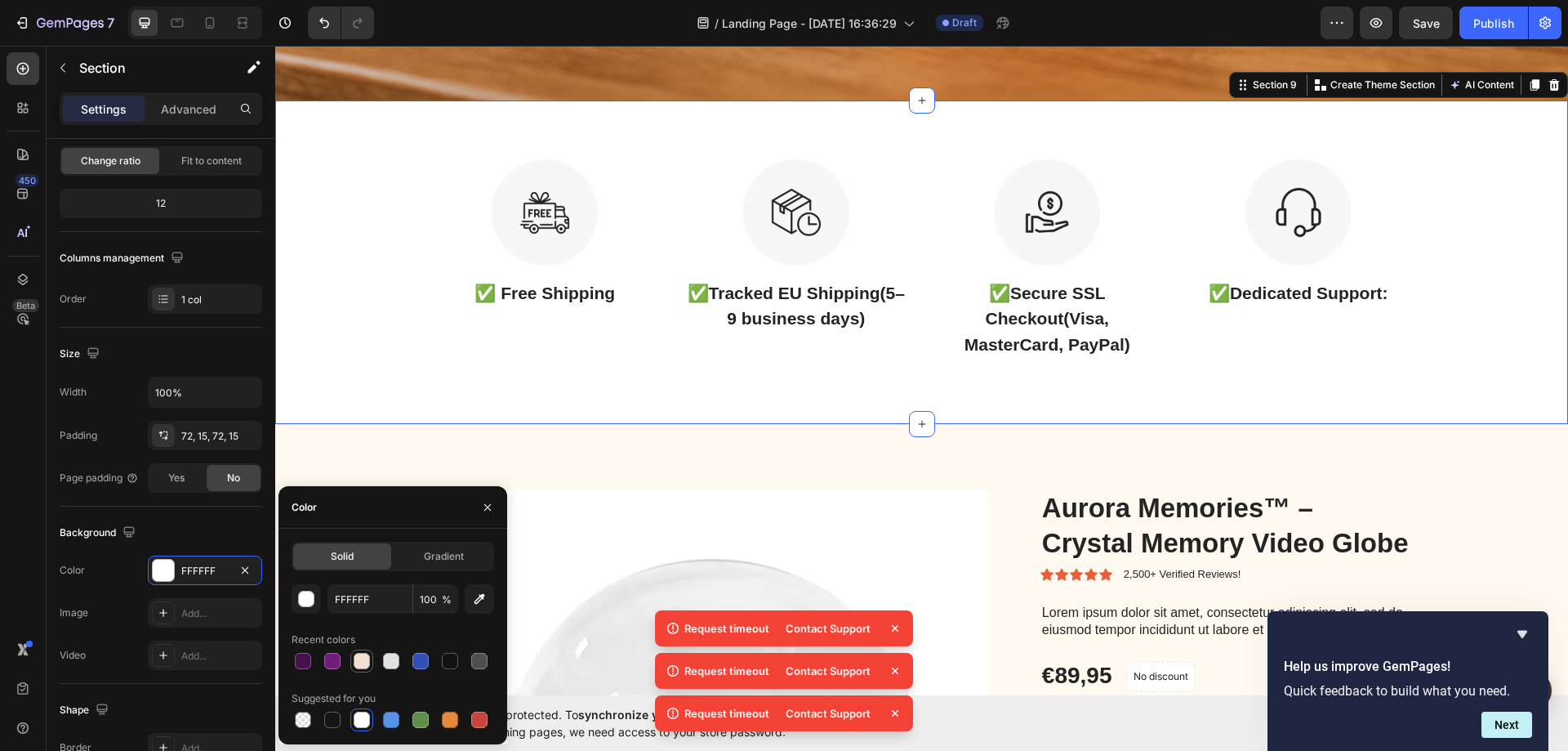
click at [359, 663] on div at bounding box center [361, 661] width 16 height 16
type input "F4E0D2"
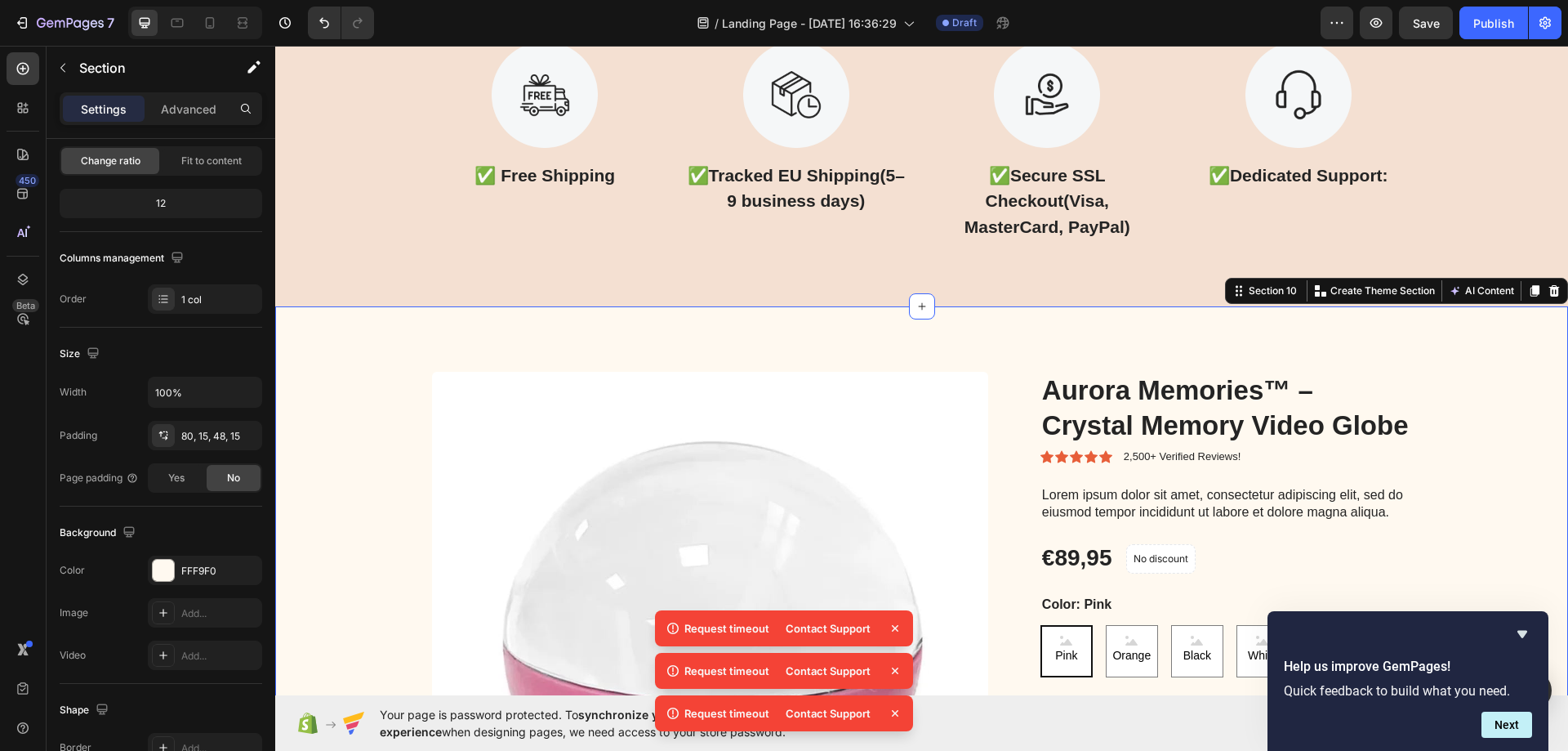
scroll to position [4739, 0]
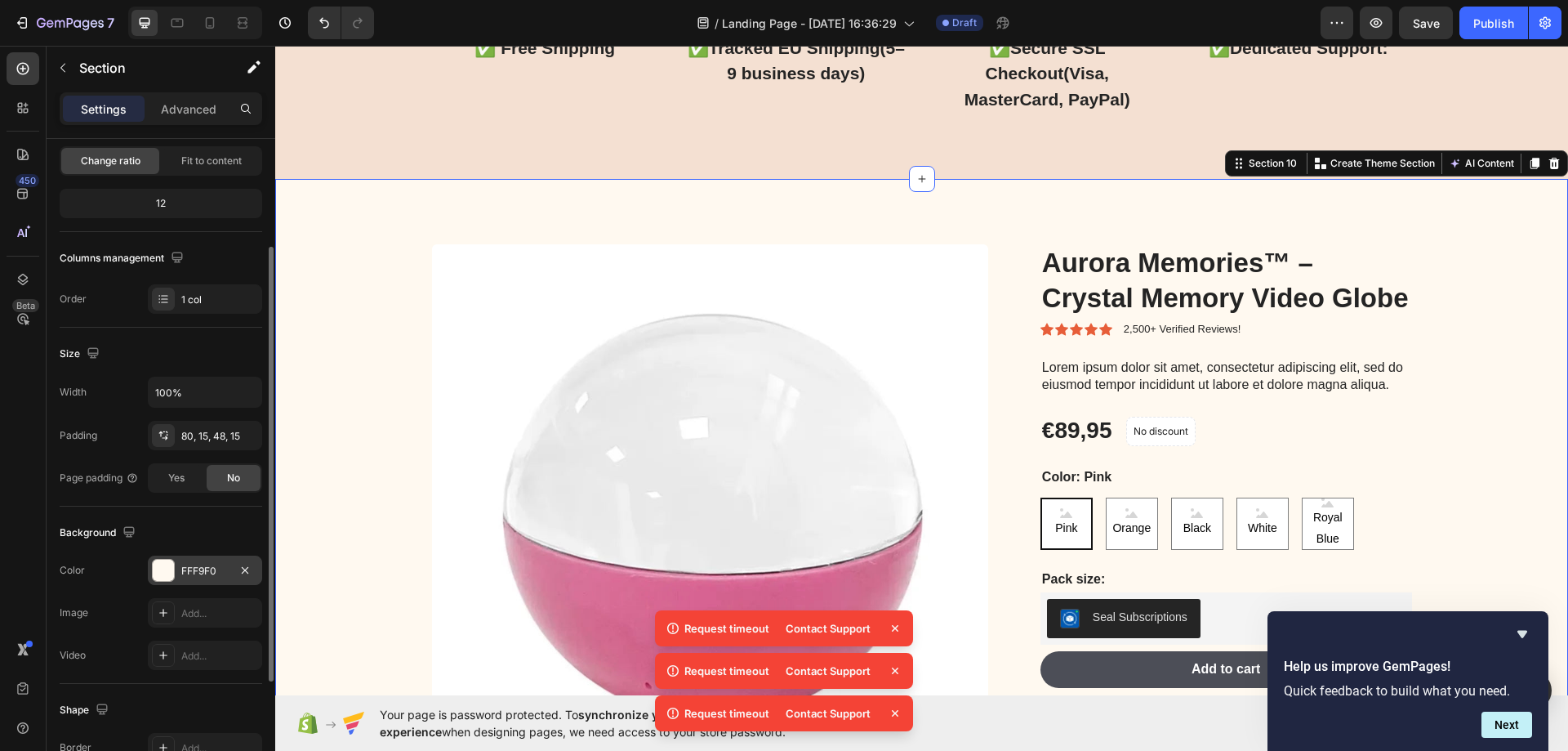
click at [199, 571] on div "FFF9F0" at bounding box center [204, 571] width 47 height 14
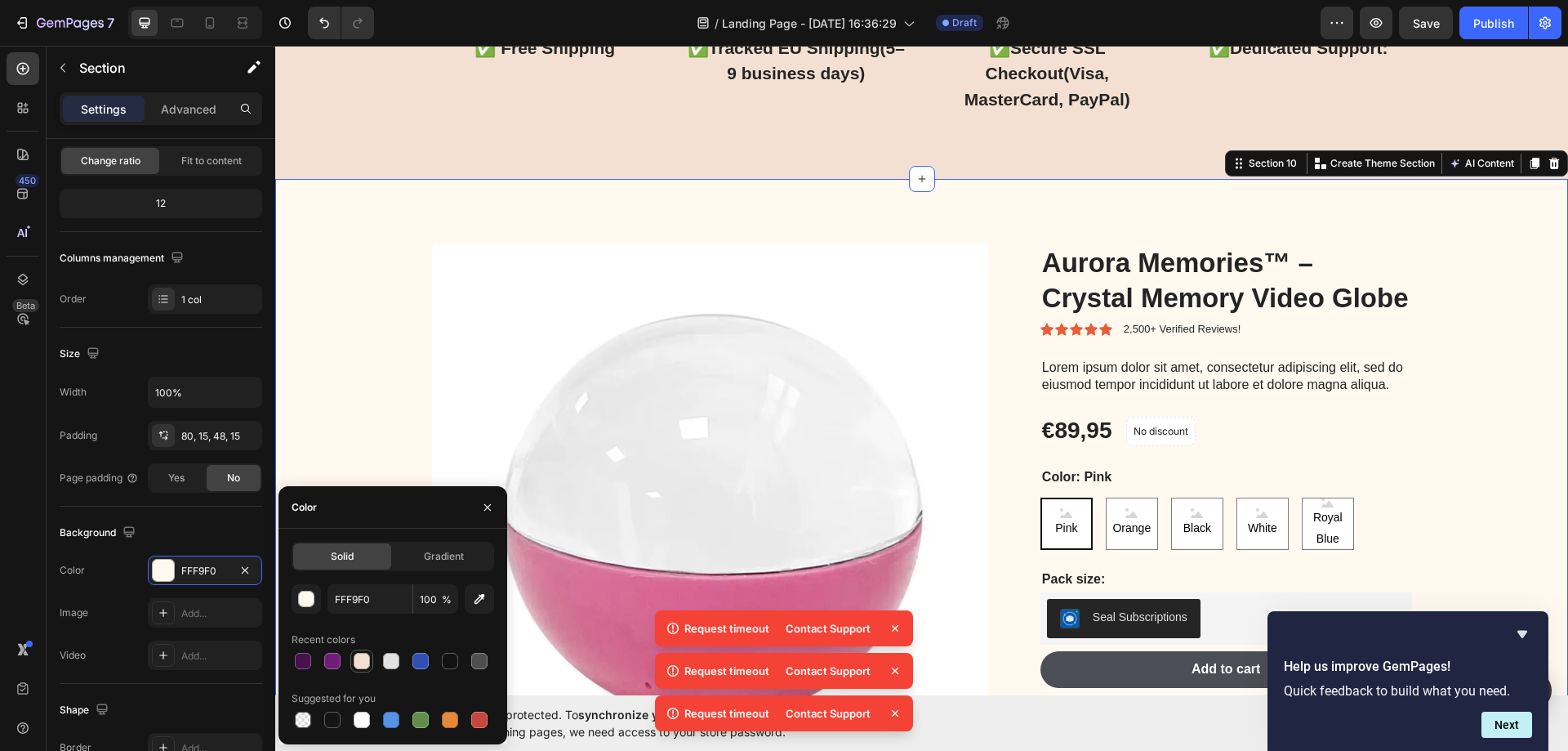
click at [366, 660] on div at bounding box center [361, 661] width 16 height 16
type input "F4E0D2"
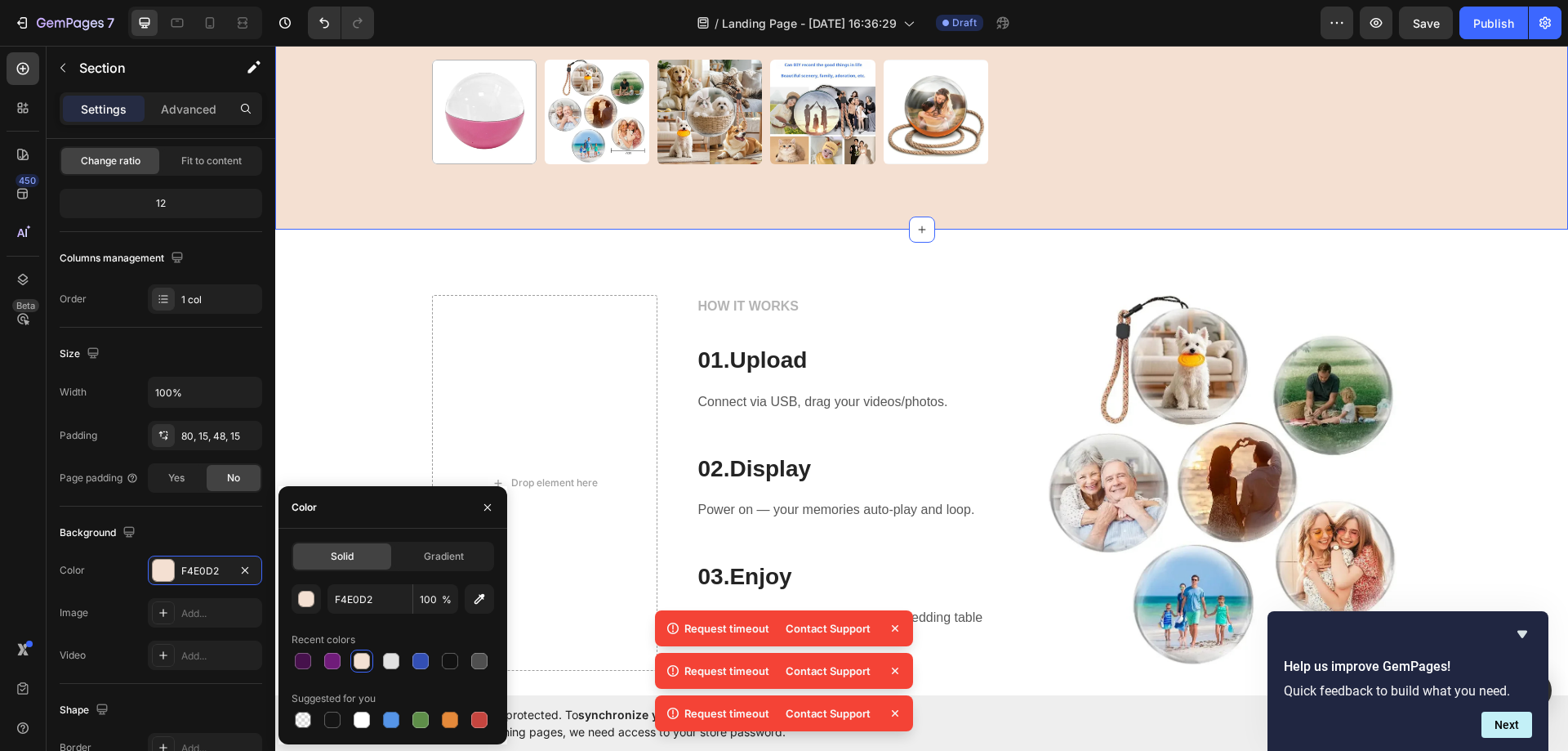
scroll to position [5475, 0]
click at [386, 306] on div "Drop element here HOW IT WORKS Text block 01. Upload Heading Connect via USB, d…" at bounding box center [921, 481] width 1268 height 376
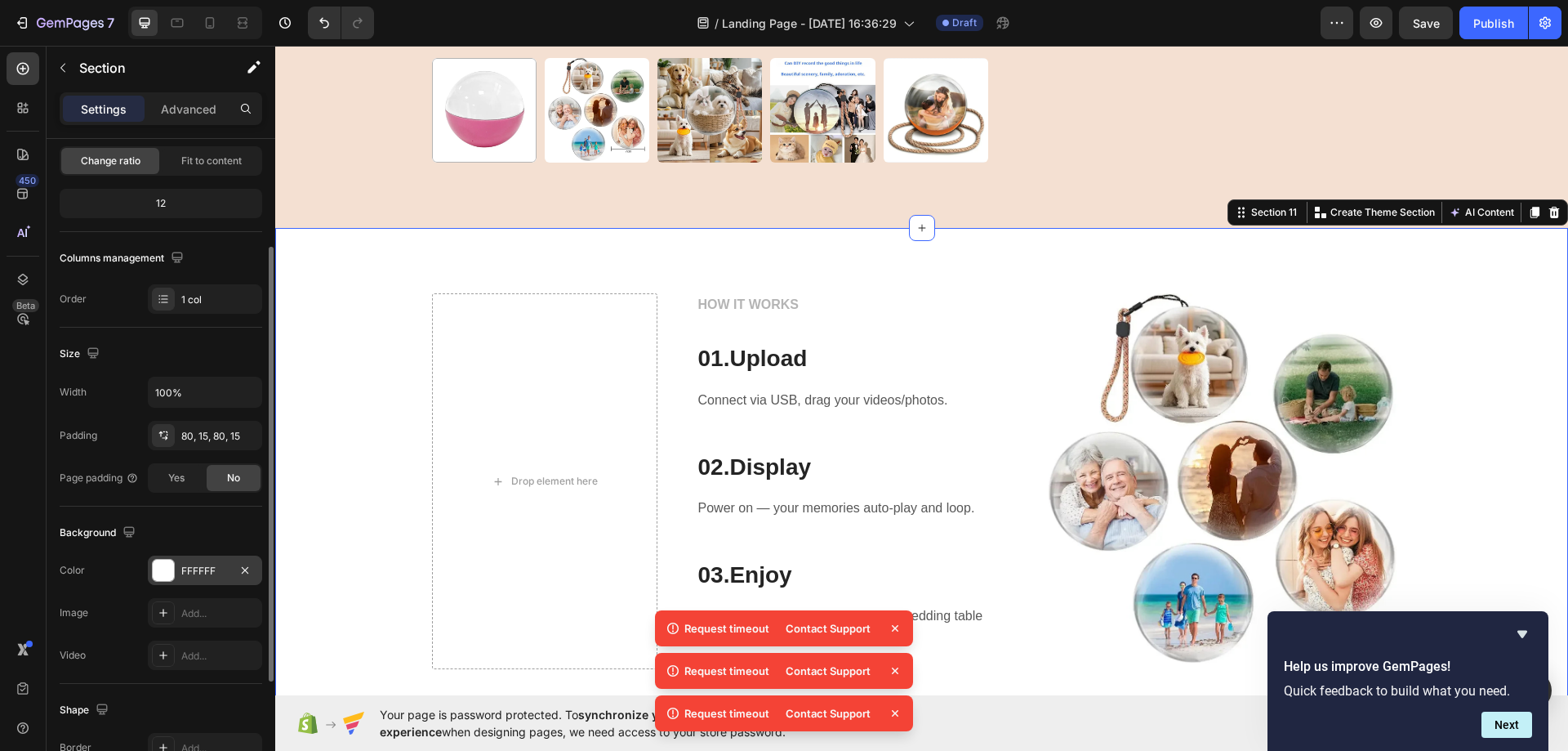
click at [218, 581] on div "FFFFFF" at bounding box center [205, 570] width 114 height 29
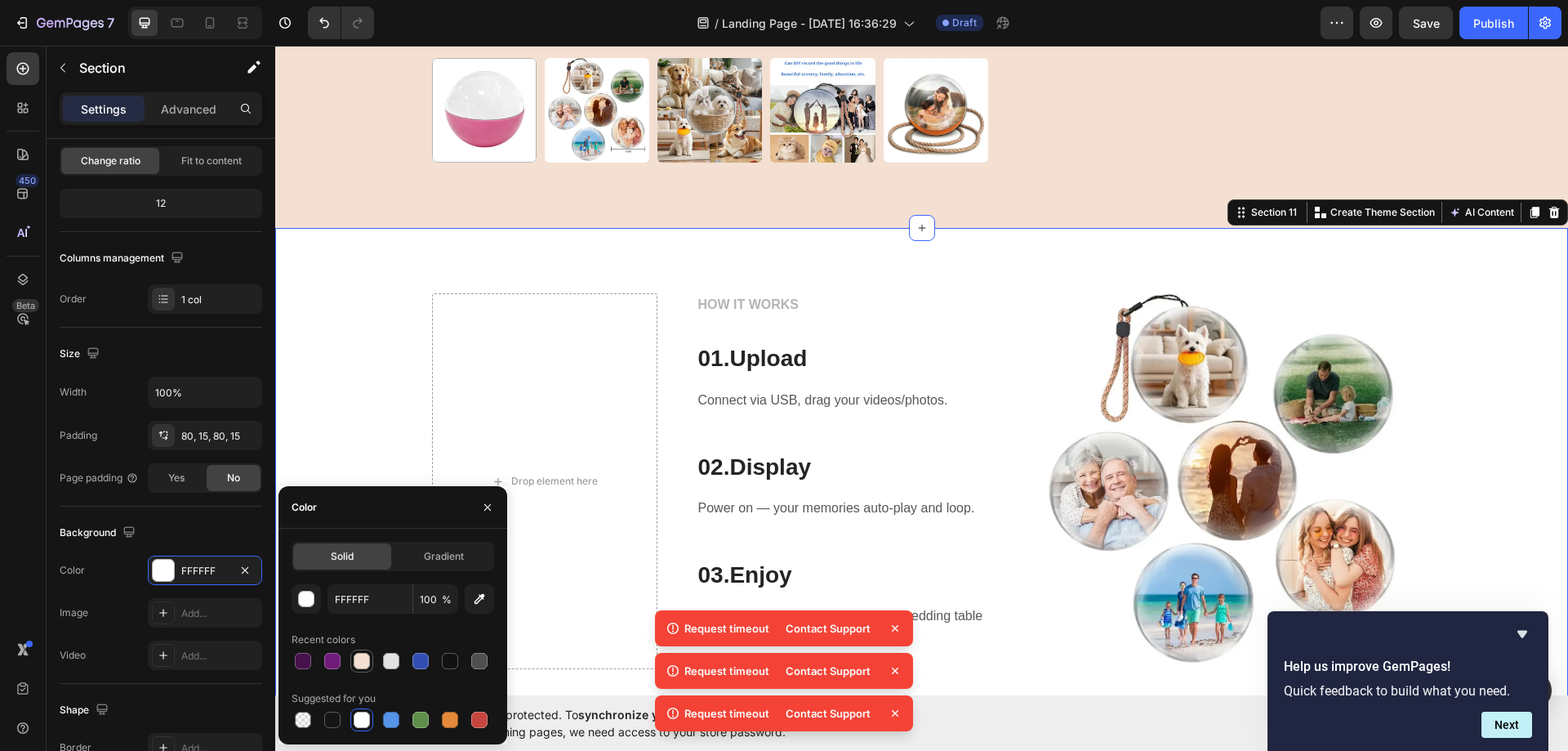
click at [364, 666] on div at bounding box center [361, 661] width 16 height 16
type input "F4E0D2"
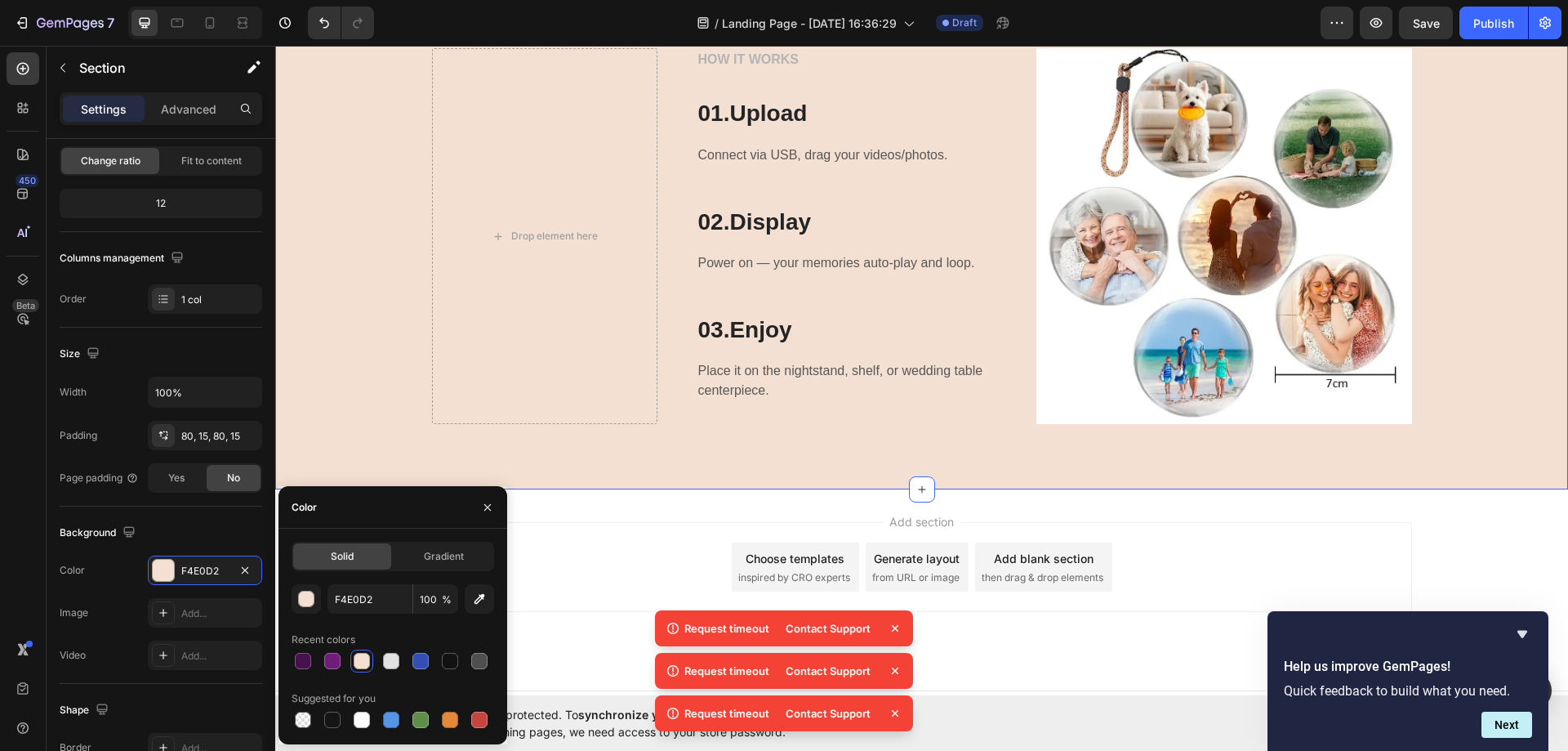
click at [354, 225] on div "Drop element here HOW IT WORKS Text block 01. Upload Heading Connect via USB, d…" at bounding box center [921, 236] width 1268 height 376
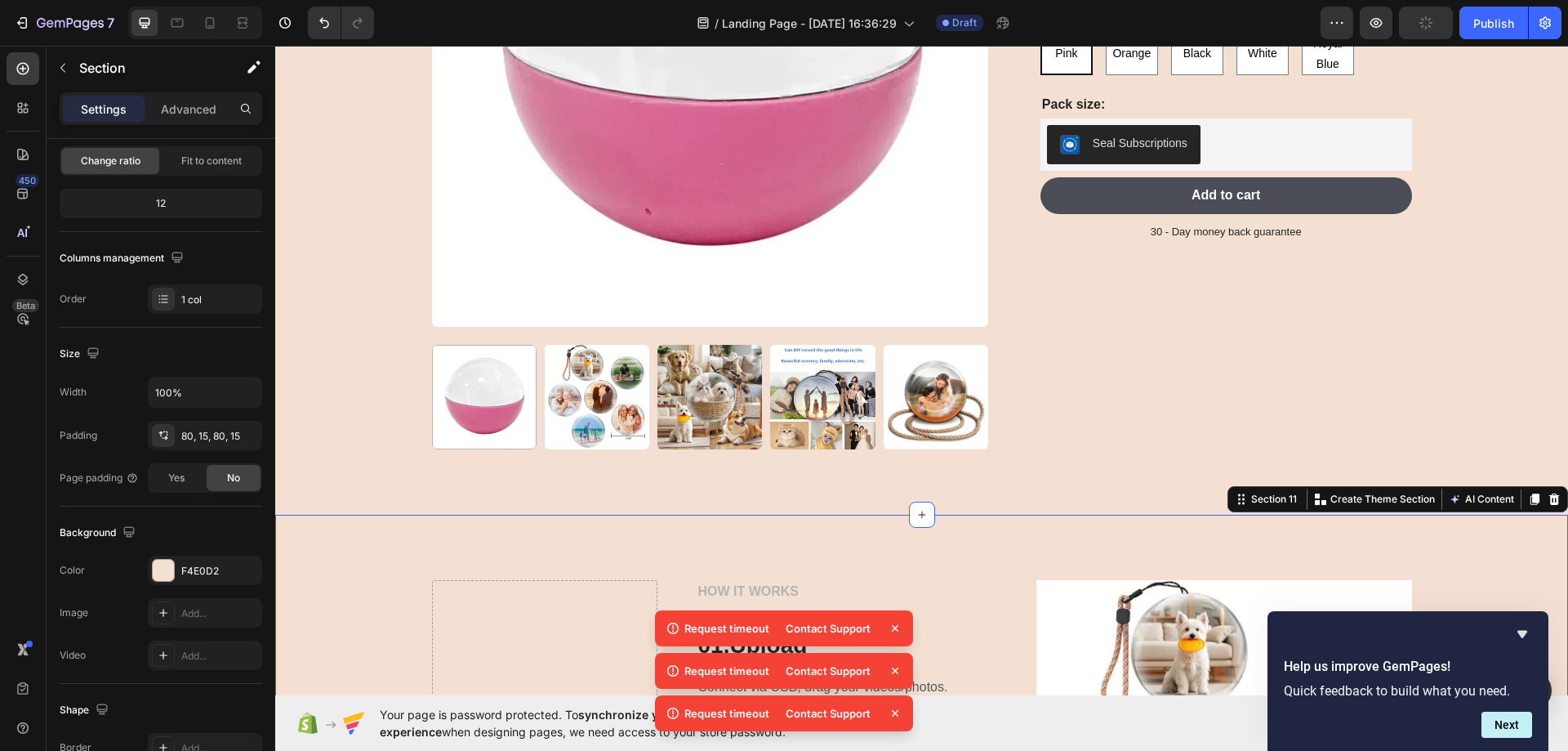
scroll to position [5178, 0]
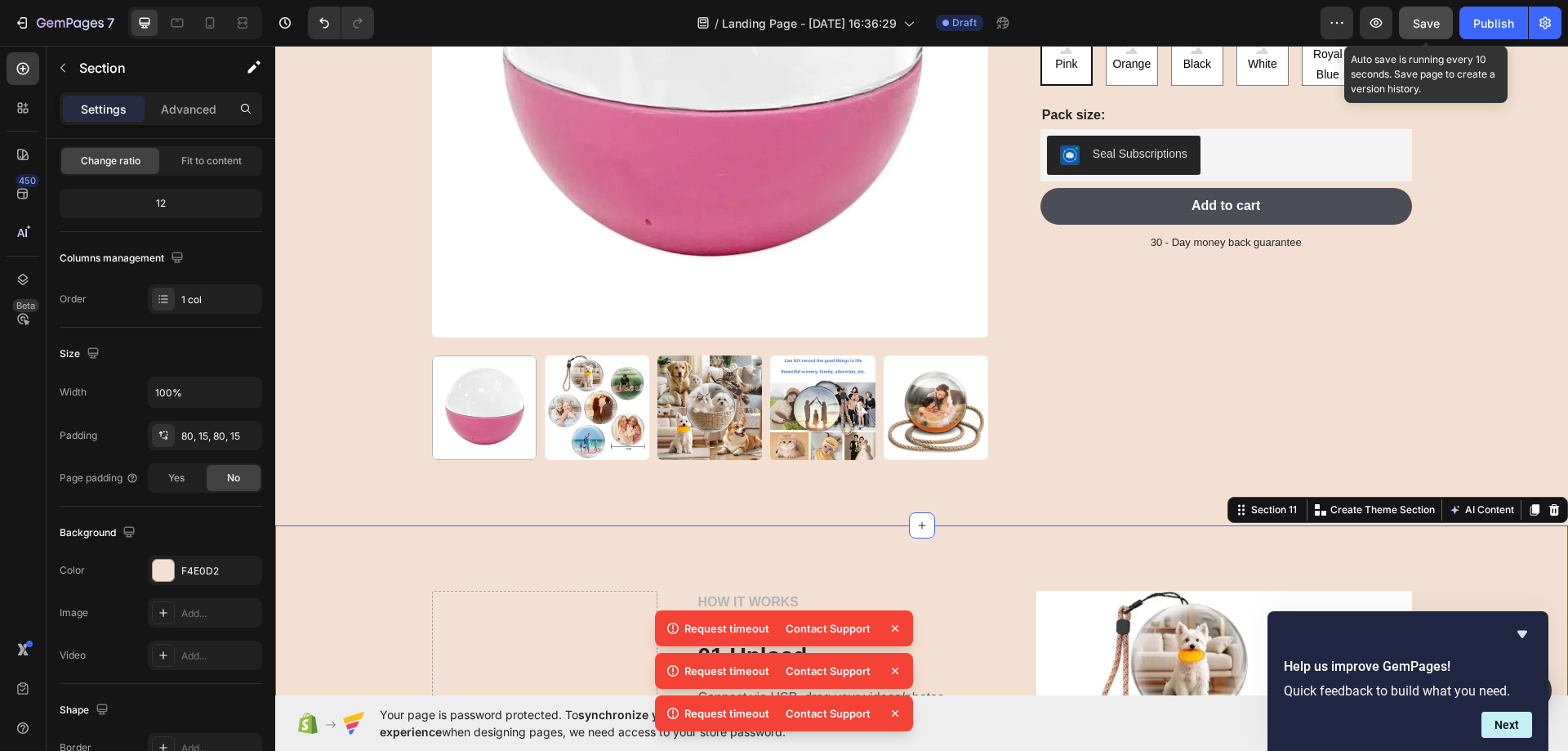
click at [1420, 12] on button "Save" at bounding box center [1426, 22] width 54 height 33
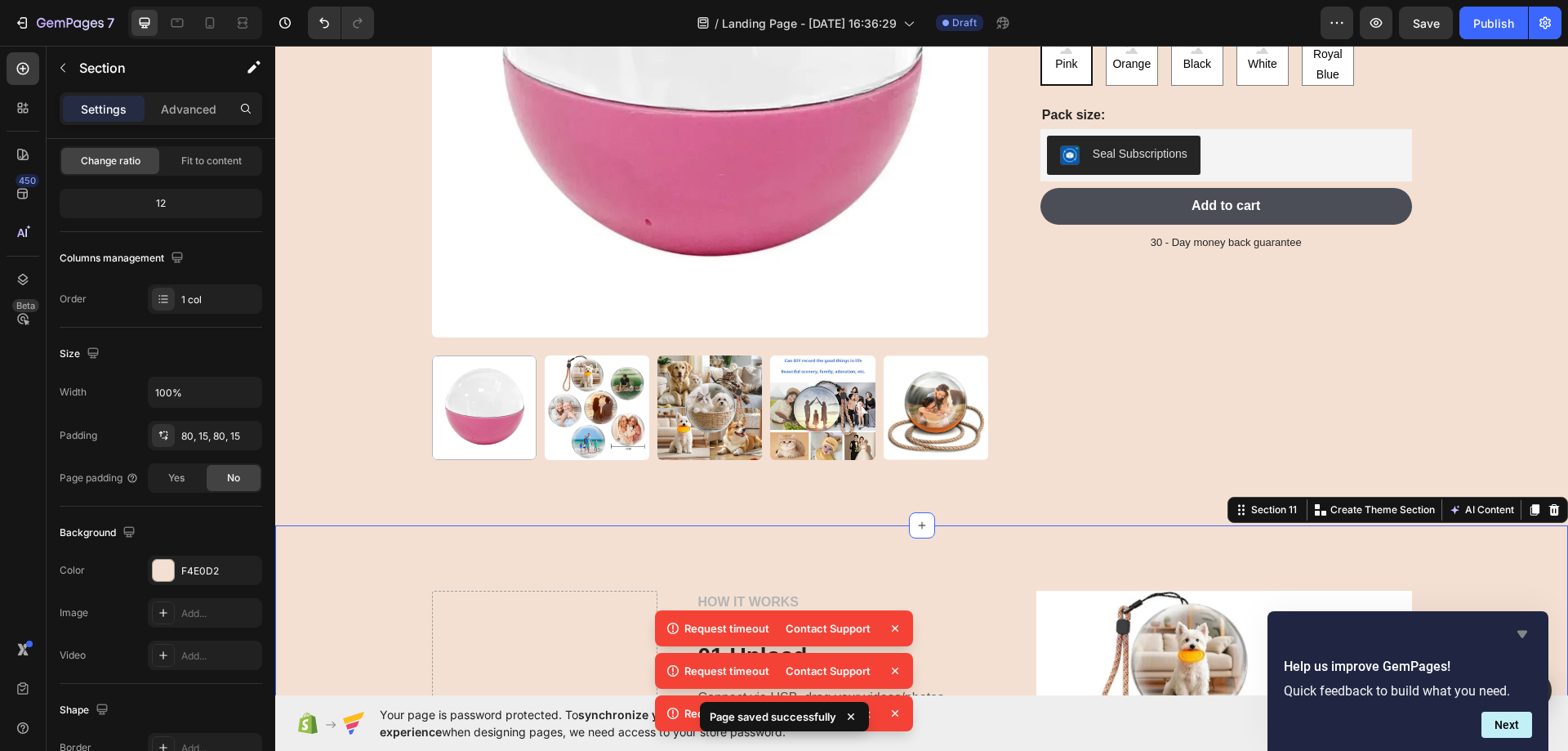
click at [1515, 634] on icon "Hide survey" at bounding box center [1522, 634] width 20 height 20
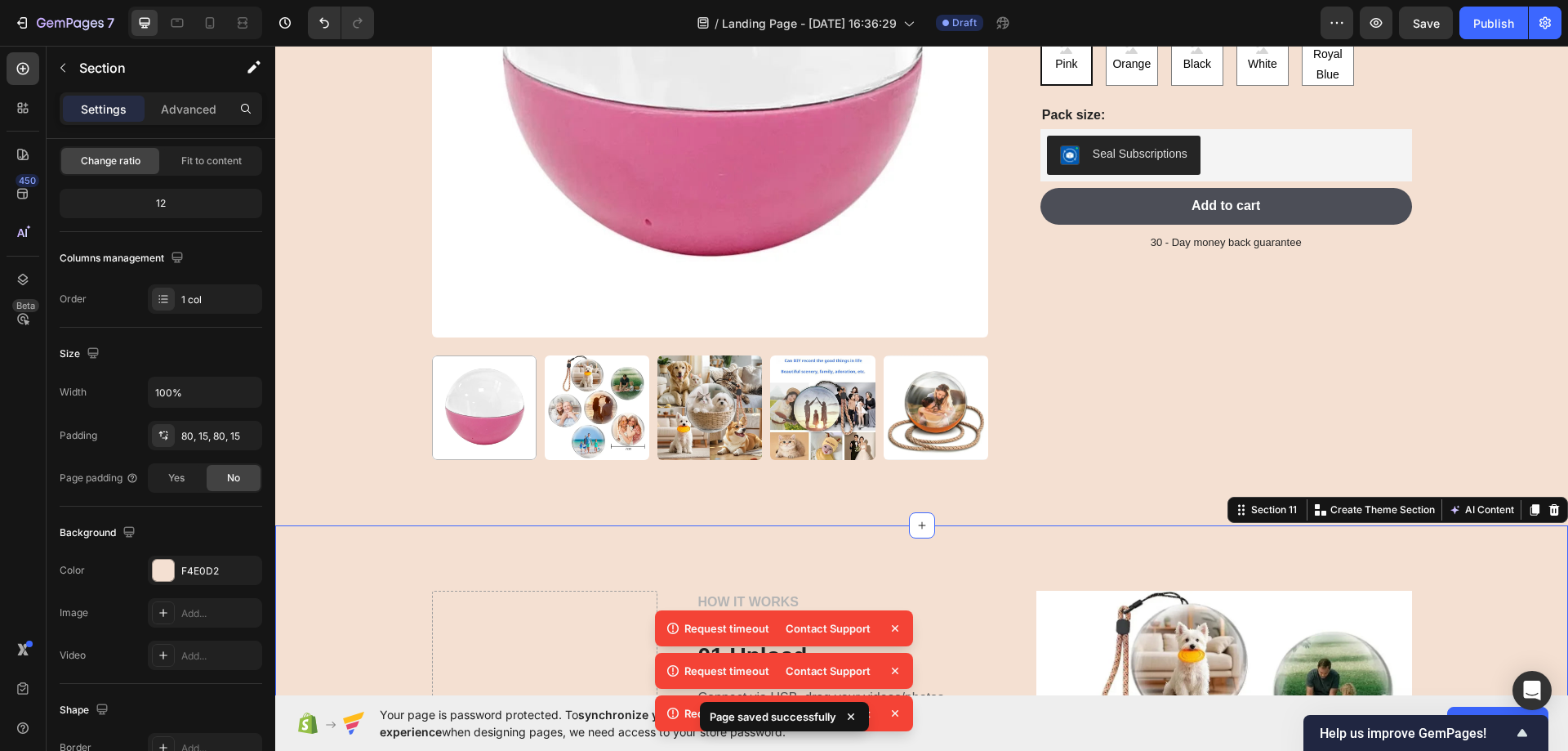
click at [895, 629] on icon at bounding box center [894, 628] width 6 height 6
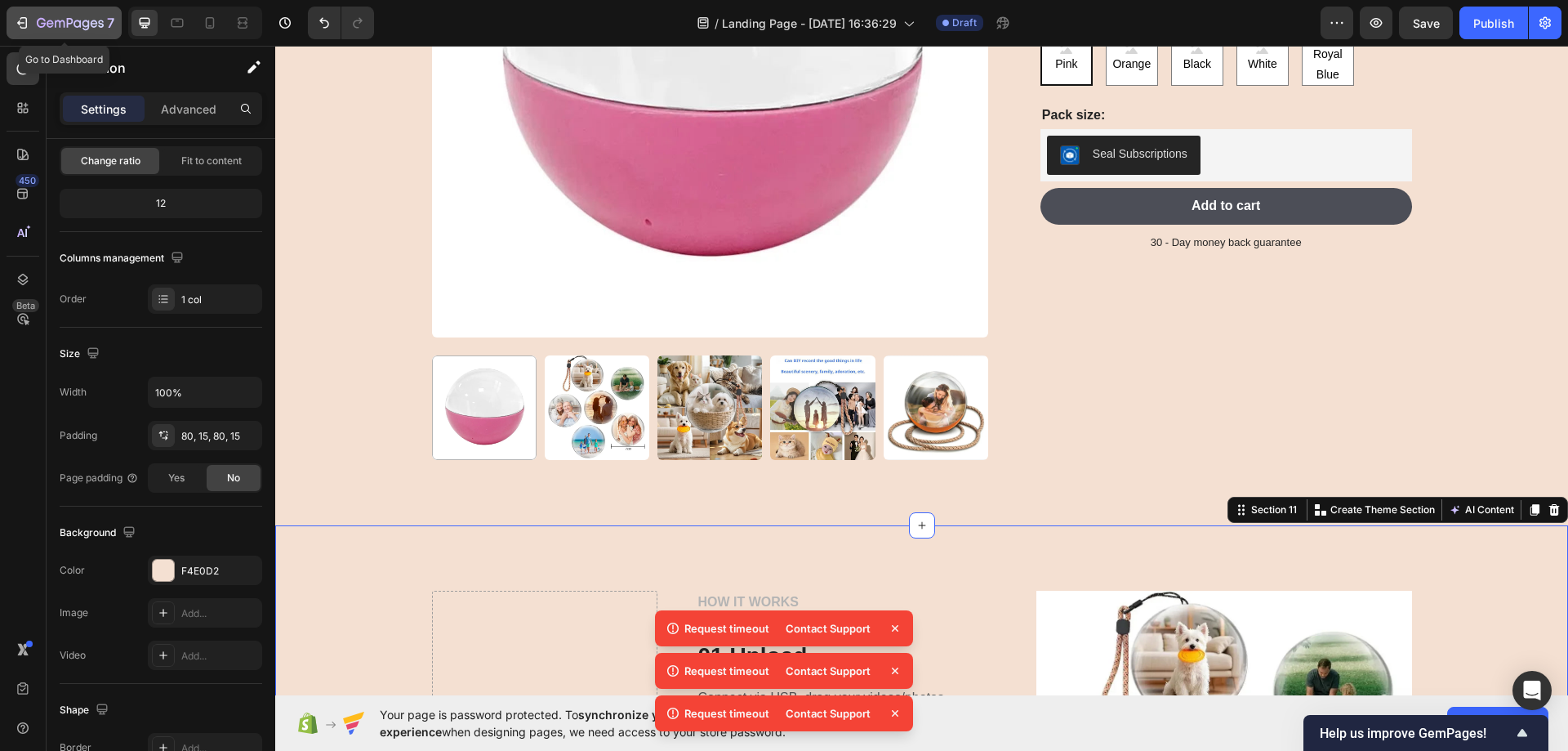
click at [34, 20] on div "7" at bounding box center [64, 23] width 101 height 20
